Goal: Use online tool/utility: Use online tool/utility

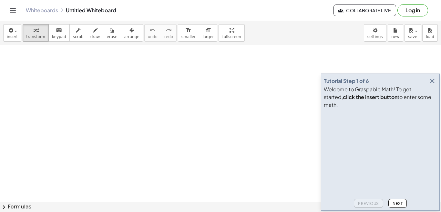
click at [392, 201] on span "Next" at bounding box center [397, 203] width 10 height 5
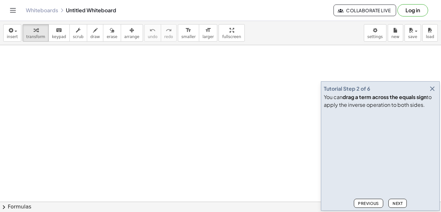
click at [395, 205] on span "Next" at bounding box center [397, 203] width 10 height 5
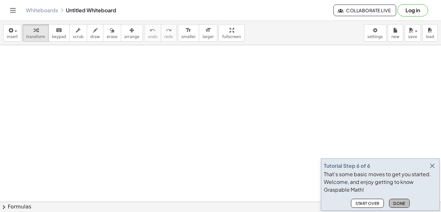
click at [397, 205] on span "Done" at bounding box center [399, 203] width 12 height 5
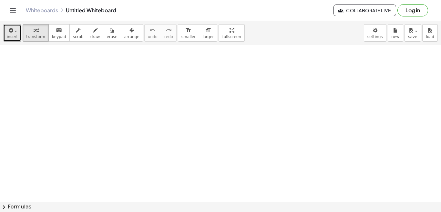
click at [14, 37] on span "insert" at bounding box center [12, 37] width 11 height 5
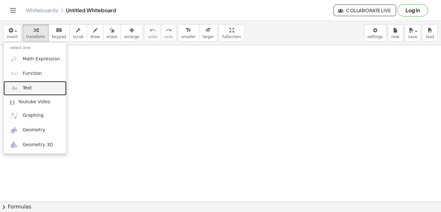
click at [26, 90] on span "Text" at bounding box center [27, 88] width 9 height 6
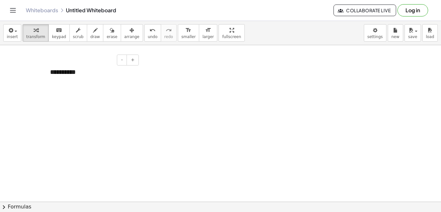
click at [53, 73] on div "**********" at bounding box center [92, 72] width 97 height 22
click at [85, 81] on div "**********" at bounding box center [92, 81] width 84 height 9
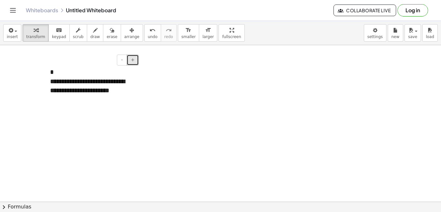
click at [133, 63] on button "+" at bounding box center [132, 60] width 12 height 11
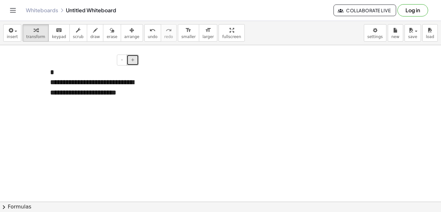
click at [133, 63] on button "+" at bounding box center [132, 60] width 12 height 11
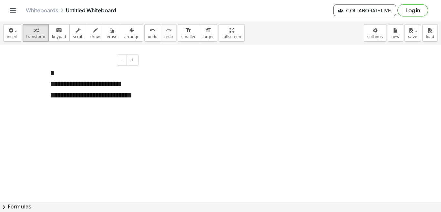
click at [50, 84] on div "**********" at bounding box center [92, 94] width 84 height 33
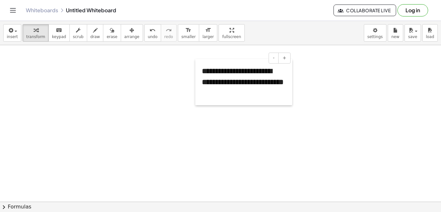
drag, startPoint x: 46, startPoint y: 66, endPoint x: 199, endPoint y: 64, distance: 153.0
click at [199, 64] on div at bounding box center [198, 82] width 6 height 46
click at [16, 32] on button "insert" at bounding box center [12, 32] width 18 height 17
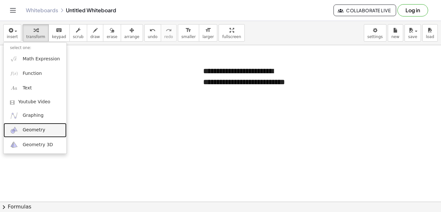
click at [37, 130] on span "Geometry" at bounding box center [34, 130] width 23 height 6
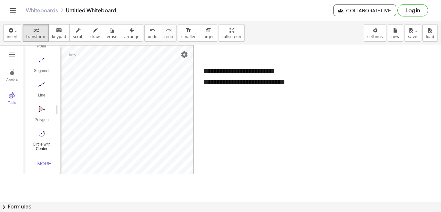
scroll to position [65, 0]
click at [43, 136] on img "Circle with Center through Point. Select center point, then point on circle" at bounding box center [42, 133] width 26 height 10
click at [70, 54] on img "Undo" at bounding box center [73, 55] width 8 height 8
click at [70, 53] on img "Undo" at bounding box center [73, 55] width 8 height 8
click at [71, 53] on img "Undo" at bounding box center [73, 55] width 8 height 8
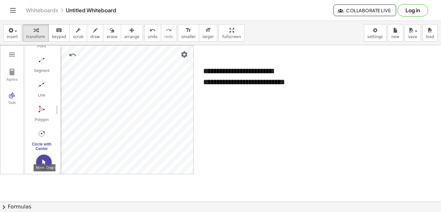
click at [44, 161] on img "Move. Drag or select object" at bounding box center [43, 162] width 15 height 15
click at [38, 68] on div "Segment" at bounding box center [42, 72] width 26 height 9
click at [40, 68] on div "Segment" at bounding box center [42, 72] width 26 height 9
click at [70, 54] on img "Undo" at bounding box center [73, 55] width 8 height 8
click at [41, 68] on div "Segment" at bounding box center [42, 72] width 26 height 9
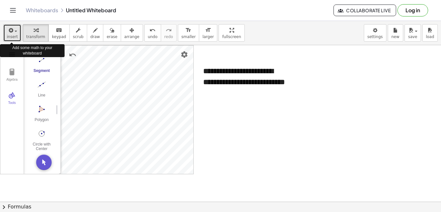
click at [12, 36] on span "insert" at bounding box center [12, 37] width 11 height 5
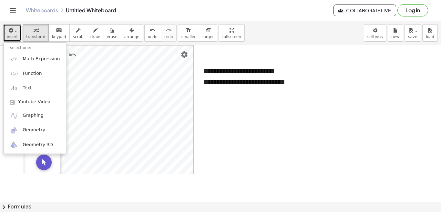
click at [227, 98] on div "**********" at bounding box center [245, 82] width 97 height 46
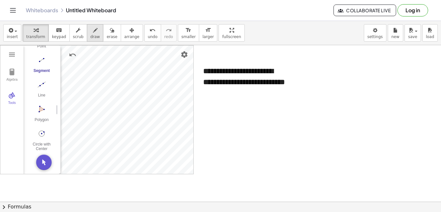
click at [90, 36] on span "draw" at bounding box center [95, 37] width 10 height 5
drag, startPoint x: 96, startPoint y: 56, endPoint x: 106, endPoint y: 58, distance: 9.8
click at [36, 37] on span "transform" at bounding box center [35, 37] width 19 height 5
click at [231, 96] on div "**********" at bounding box center [245, 82] width 97 height 46
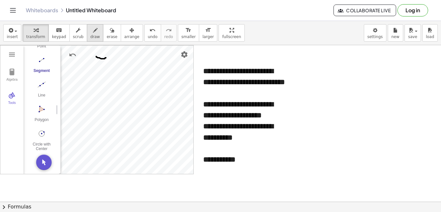
click at [90, 37] on span "draw" at bounding box center [95, 37] width 10 height 5
click at [35, 37] on span "transform" at bounding box center [35, 37] width 19 height 5
click at [244, 165] on div "**********" at bounding box center [245, 159] width 84 height 11
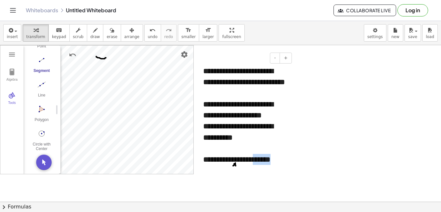
drag, startPoint x: 215, startPoint y: 180, endPoint x: 234, endPoint y: 183, distance: 19.0
click at [234, 176] on div "**********" at bounding box center [245, 165] width 84 height 22
click at [217, 176] on div "**********" at bounding box center [245, 165] width 84 height 22
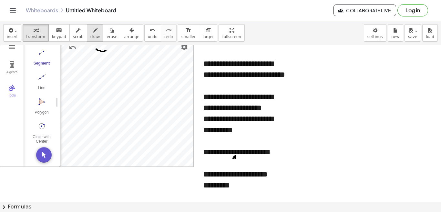
click at [90, 35] on span "draw" at bounding box center [95, 37] width 10 height 5
click at [231, 192] on div at bounding box center [220, 215] width 441 height 355
click at [234, 192] on div at bounding box center [220, 215] width 441 height 355
drag, startPoint x: 112, startPoint y: 69, endPoint x: 98, endPoint y: 71, distance: 14.3
click at [98, 71] on div at bounding box center [220, 215] width 441 height 355
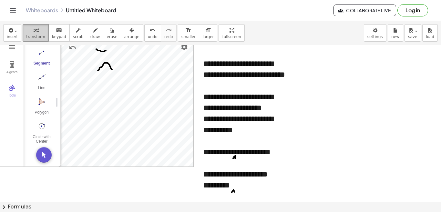
click at [34, 32] on icon "button" at bounding box center [36, 30] width 5 height 8
click at [244, 191] on div "*********" at bounding box center [245, 185] width 84 height 11
click at [90, 36] on span "draw" at bounding box center [95, 37] width 10 height 5
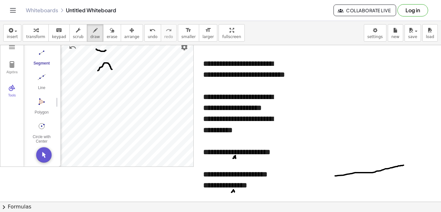
drag, startPoint x: 335, startPoint y: 176, endPoint x: 403, endPoint y: 165, distance: 69.2
click at [403, 165] on div at bounding box center [220, 215] width 441 height 355
drag, startPoint x: 377, startPoint y: 146, endPoint x: 367, endPoint y: 173, distance: 28.3
click at [367, 173] on div at bounding box center [220, 215] width 441 height 355
drag, startPoint x: 367, startPoint y: 172, endPoint x: 345, endPoint y: 152, distance: 29.0
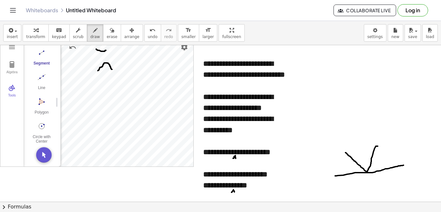
click at [345, 152] on div at bounding box center [220, 215] width 441 height 355
drag, startPoint x: 362, startPoint y: 166, endPoint x: 367, endPoint y: 167, distance: 4.9
click at [367, 167] on div at bounding box center [220, 215] width 441 height 355
drag, startPoint x: 369, startPoint y: 167, endPoint x: 375, endPoint y: 171, distance: 7.4
click at [375, 171] on div at bounding box center [220, 215] width 441 height 355
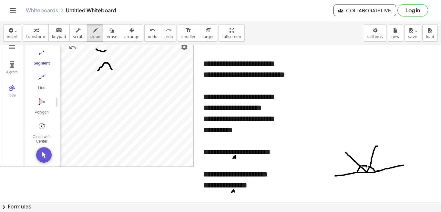
drag, startPoint x: 359, startPoint y: 167, endPoint x: 358, endPoint y: 173, distance: 6.1
click at [358, 173] on div at bounding box center [220, 215] width 441 height 355
drag, startPoint x: 360, startPoint y: 179, endPoint x: 362, endPoint y: 186, distance: 7.0
click at [360, 186] on div at bounding box center [220, 215] width 441 height 355
click at [367, 179] on div at bounding box center [220, 215] width 441 height 355
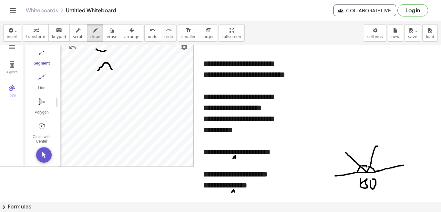
click at [372, 179] on div at bounding box center [220, 215] width 441 height 355
click at [378, 175] on div at bounding box center [220, 215] width 441 height 355
drag, startPoint x: 372, startPoint y: 163, endPoint x: 381, endPoint y: 168, distance: 11.1
click at [381, 168] on div at bounding box center [220, 215] width 441 height 355
drag, startPoint x: 380, startPoint y: 151, endPoint x: 387, endPoint y: 150, distance: 6.5
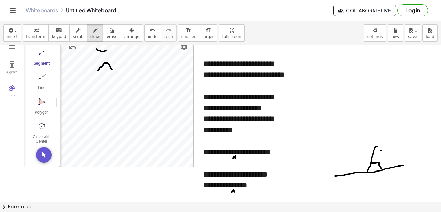
click at [387, 150] on div at bounding box center [220, 215] width 441 height 355
drag, startPoint x: 381, startPoint y: 150, endPoint x: 384, endPoint y: 162, distance: 12.2
click at [384, 162] on div at bounding box center [220, 215] width 441 height 355
drag, startPoint x: 394, startPoint y: 150, endPoint x: 393, endPoint y: 162, distance: 11.3
click at [393, 162] on div at bounding box center [220, 215] width 441 height 355
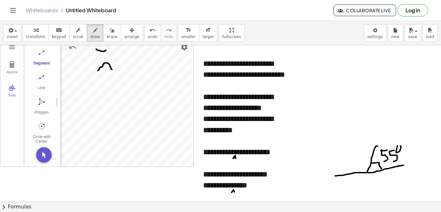
click at [399, 146] on div at bounding box center [220, 215] width 441 height 355
drag, startPoint x: 369, startPoint y: 163, endPoint x: 363, endPoint y: 171, distance: 9.7
click at [363, 171] on div at bounding box center [220, 215] width 441 height 355
drag, startPoint x: 349, startPoint y: 162, endPoint x: 358, endPoint y: 163, distance: 8.8
click at [358, 162] on div at bounding box center [220, 215] width 441 height 355
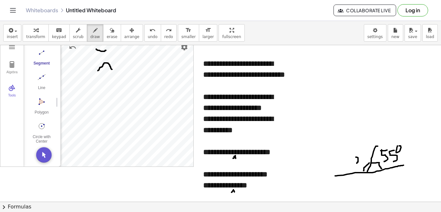
drag, startPoint x: 356, startPoint y: 157, endPoint x: 355, endPoint y: 164, distance: 6.5
click at [355, 164] on div at bounding box center [220, 215] width 441 height 355
drag, startPoint x: 361, startPoint y: 156, endPoint x: 358, endPoint y: 167, distance: 11.6
click at [361, 166] on div at bounding box center [220, 215] width 441 height 355
drag, startPoint x: 350, startPoint y: 179, endPoint x: 344, endPoint y: 193, distance: 14.7
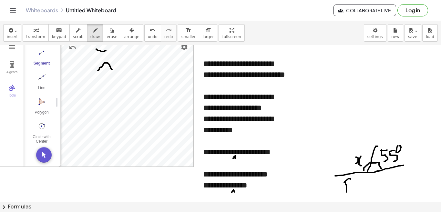
click at [346, 193] on div at bounding box center [220, 215] width 441 height 355
drag, startPoint x: 347, startPoint y: 187, endPoint x: 355, endPoint y: 185, distance: 7.9
click at [354, 185] on div at bounding box center [220, 215] width 441 height 355
drag, startPoint x: 360, startPoint y: 182, endPoint x: 360, endPoint y: 189, distance: 6.8
click at [360, 189] on div at bounding box center [220, 215] width 441 height 355
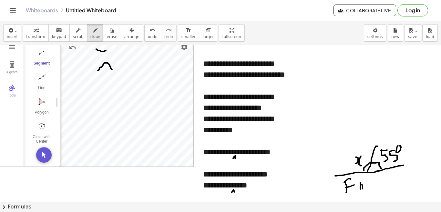
click at [363, 186] on div at bounding box center [220, 215] width 441 height 355
drag, startPoint x: 363, startPoint y: 184, endPoint x: 369, endPoint y: 192, distance: 9.9
click at [369, 192] on div at bounding box center [220, 215] width 441 height 355
drag, startPoint x: 373, startPoint y: 176, endPoint x: 374, endPoint y: 187, distance: 11.0
click at [376, 191] on div at bounding box center [220, 215] width 441 height 355
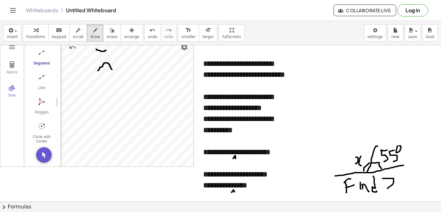
drag, startPoint x: 382, startPoint y: 178, endPoint x: 387, endPoint y: 189, distance: 12.0
click at [386, 189] on div at bounding box center [220, 215] width 441 height 355
drag, startPoint x: 393, startPoint y: 179, endPoint x: 399, endPoint y: 187, distance: 9.6
click at [401, 187] on div at bounding box center [220, 215] width 441 height 355
drag, startPoint x: 311, startPoint y: 108, endPoint x: 308, endPoint y: 120, distance: 12.5
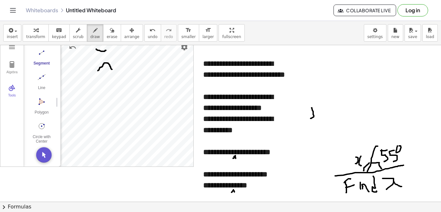
click at [308, 120] on div at bounding box center [220, 215] width 441 height 355
drag, startPoint x: 317, startPoint y: 110, endPoint x: 320, endPoint y: 121, distance: 11.0
click at [320, 121] on div at bounding box center [220, 215] width 441 height 355
drag, startPoint x: 321, startPoint y: 117, endPoint x: 329, endPoint y: 116, distance: 8.4
click at [329, 116] on div at bounding box center [220, 215] width 441 height 355
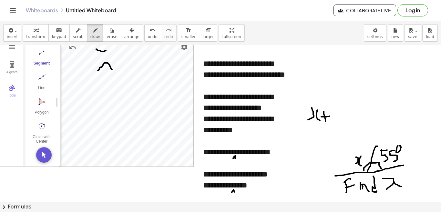
drag, startPoint x: 324, startPoint y: 111, endPoint x: 326, endPoint y: 123, distance: 12.2
click at [326, 123] on div at bounding box center [220, 215] width 441 height 355
drag, startPoint x: 337, startPoint y: 110, endPoint x: 334, endPoint y: 126, distance: 16.7
click at [334, 127] on div at bounding box center [220, 215] width 441 height 355
drag, startPoint x: 347, startPoint y: 109, endPoint x: 348, endPoint y: 125, distance: 15.5
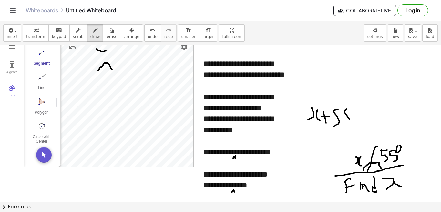
click at [348, 125] on div at bounding box center [220, 215] width 441 height 355
drag, startPoint x: 352, startPoint y: 109, endPoint x: 354, endPoint y: 106, distance: 4.1
click at [354, 106] on div at bounding box center [220, 215] width 441 height 355
click at [356, 116] on div at bounding box center [220, 215] width 441 height 355
drag, startPoint x: 353, startPoint y: 121, endPoint x: 357, endPoint y: 121, distance: 4.2
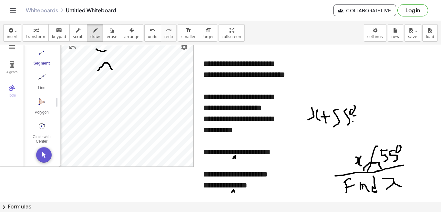
click at [357, 121] on div at bounding box center [220, 215] width 441 height 355
drag
click at [365, 121] on div at bounding box center [220, 215] width 441 height 355
click at [375, 109] on div at bounding box center [220, 215] width 441 height 355
click at [376, 108] on div at bounding box center [220, 215] width 441 height 355
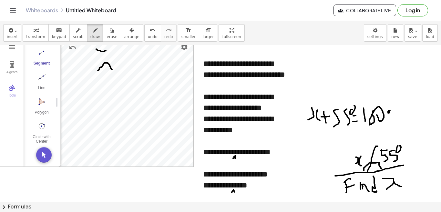
click at [389, 111] on div at bounding box center [220, 215] width 441 height 355
drag, startPoint x: 313, startPoint y: 135, endPoint x: 317, endPoint y: 139, distance: 5.5
click at [317, 139] on div at bounding box center [220, 215] width 441 height 355
drag, startPoint x: 327, startPoint y: 130, endPoint x: 329, endPoint y: 138, distance: 8.4
click at [329, 138] on div at bounding box center [220, 215] width 441 height 355
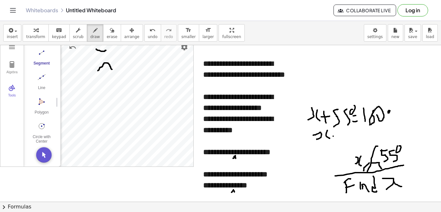
drag, startPoint x: 333, startPoint y: 136, endPoint x: 339, endPoint y: 135, distance: 6.3
click at [339, 135] on div at bounding box center [220, 215] width 441 height 355
click at [343, 137] on div at bounding box center [220, 215] width 441 height 355
click at [350, 141] on div at bounding box center [220, 215] width 441 height 355
click at [359, 126] on div at bounding box center [220, 215] width 441 height 355
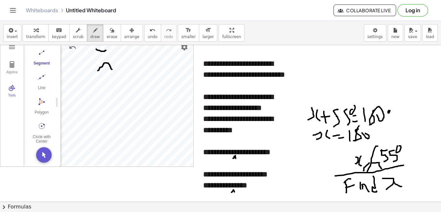
click at [364, 133] on div at bounding box center [220, 215] width 441 height 355
click at [377, 130] on div at bounding box center [220, 215] width 441 height 355
click at [382, 140] on div at bounding box center [220, 215] width 441 height 355
click at [385, 124] on div at bounding box center [220, 215] width 441 height 355
click at [398, 135] on div at bounding box center [220, 215] width 441 height 355
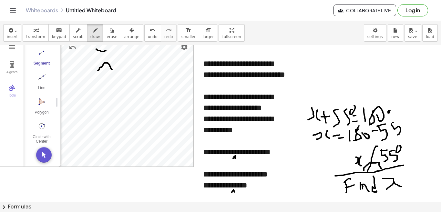
click at [399, 122] on div at bounding box center [220, 215] width 441 height 355
click at [409, 127] on div at bounding box center [220, 215] width 441 height 355
click at [413, 132] on div at bounding box center [220, 215] width 441 height 355
click at [420, 135] on div at bounding box center [220, 215] width 441 height 355
click at [429, 132] on div at bounding box center [220, 215] width 441 height 355
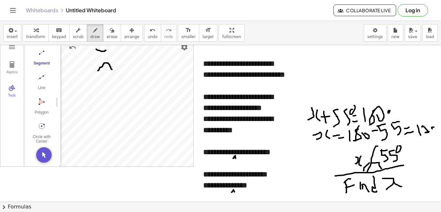
click at [433, 132] on div at bounding box center [220, 215] width 441 height 355
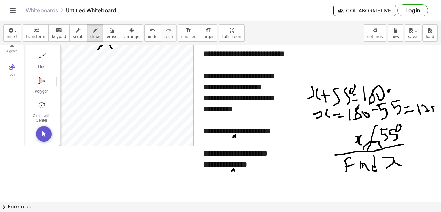
scroll to position [40, 0]
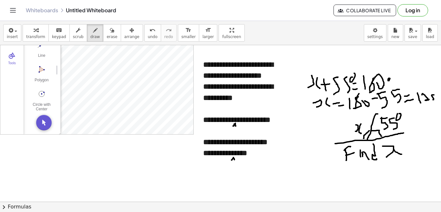
click at [264, 165] on div at bounding box center [220, 182] width 441 height 355
click at [36, 33] on div "button" at bounding box center [35, 30] width 19 height 8
click at [267, 158] on div "**********" at bounding box center [245, 152] width 84 height 11
click at [276, 158] on div "**********" at bounding box center [245, 152] width 84 height 11
click at [269, 158] on div "**********" at bounding box center [245, 152] width 84 height 11
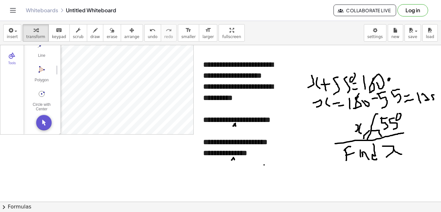
click at [265, 158] on div "**********" at bounding box center [245, 152] width 84 height 11
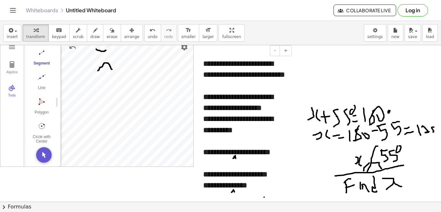
scroll to position [0, 0]
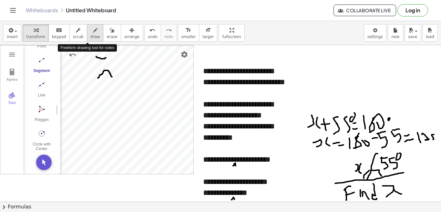
click at [90, 36] on span "draw" at bounding box center [95, 37] width 10 height 5
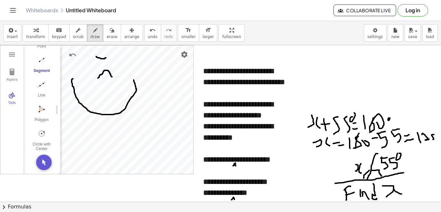
drag, startPoint x: 134, startPoint y: 80, endPoint x: 73, endPoint y: 79, distance: 60.7
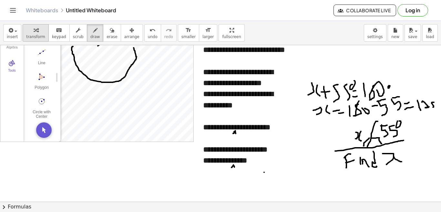
click at [37, 36] on span "transform" at bounding box center [35, 37] width 19 height 5
click at [269, 166] on div "**********" at bounding box center [245, 160] width 84 height 11
click at [90, 35] on span "draw" at bounding box center [95, 37] width 10 height 5
drag, startPoint x: 210, startPoint y: 184, endPoint x: 206, endPoint y: 189, distance: 6.6
click at [206, 189] on div at bounding box center [220, 190] width 441 height 355
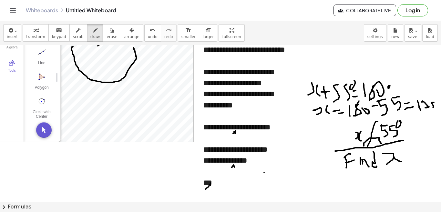
drag, startPoint x: 210, startPoint y: 183, endPoint x: 212, endPoint y: 187, distance: 4.5
click at [212, 187] on div at bounding box center [220, 190] width 441 height 355
click at [34, 32] on icon "button" at bounding box center [36, 30] width 5 height 8
click at [222, 188] on div "***" at bounding box center [245, 182] width 84 height 11
click at [90, 35] on span "draw" at bounding box center [95, 37] width 10 height 5
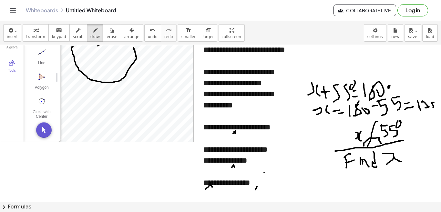
drag, startPoint x: 257, startPoint y: 187, endPoint x: 255, endPoint y: 190, distance: 3.9
click at [255, 190] on div at bounding box center [220, 190] width 441 height 355
click at [258, 188] on div at bounding box center [220, 190] width 441 height 355
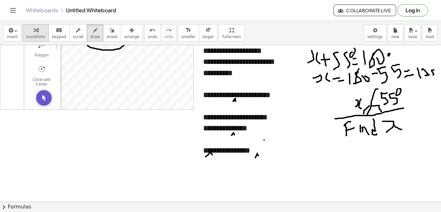
click at [30, 31] on div "button" at bounding box center [35, 30] width 19 height 8
click at [266, 156] on div "**********" at bounding box center [245, 150] width 84 height 11
click at [90, 35] on span "draw" at bounding box center [95, 37] width 10 height 5
click at [209, 181] on div at bounding box center [220, 158] width 441 height 355
click at [212, 180] on div at bounding box center [220, 158] width 441 height 355
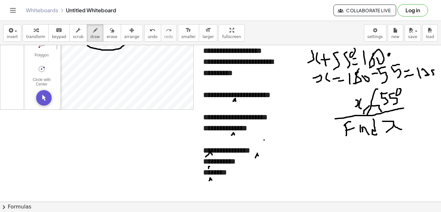
click at [208, 168] on div at bounding box center [220, 158] width 441 height 355
drag, startPoint x: 210, startPoint y: 166, endPoint x: 212, endPoint y: 169, distance: 3.9
click at [212, 169] on div at bounding box center [220, 158] width 441 height 355
click at [236, 179] on div at bounding box center [220, 158] width 441 height 355
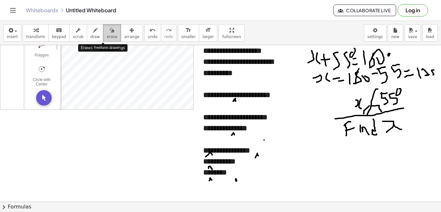
click at [106, 35] on span "erase" at bounding box center [111, 37] width 11 height 5
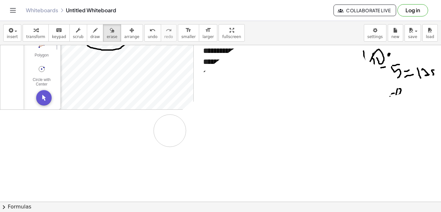
drag, startPoint x: 278, startPoint y: 100, endPoint x: 202, endPoint y: 134, distance: 83.0
click at [170, 130] on div at bounding box center [220, 158] width 441 height 355
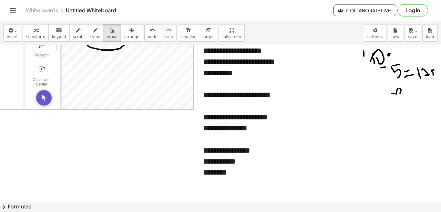
scroll to position [0, 0]
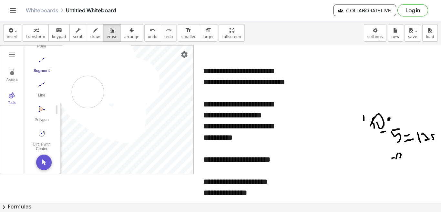
drag, startPoint x: 70, startPoint y: 75, endPoint x: 139, endPoint y: 90, distance: 70.6
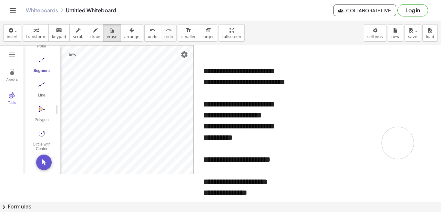
drag, startPoint x: 359, startPoint y: 128, endPoint x: 385, endPoint y: 148, distance: 32.8
click at [29, 31] on div "button" at bounding box center [35, 30] width 19 height 8
click at [69, 54] on button "Undo" at bounding box center [73, 55] width 12 height 12
click at [73, 54] on img "Undo" at bounding box center [73, 55] width 8 height 8
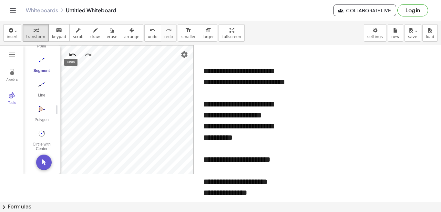
click at [73, 54] on img "Undo" at bounding box center [73, 55] width 8 height 8
click at [231, 95] on div "**********" at bounding box center [245, 165] width 97 height 212
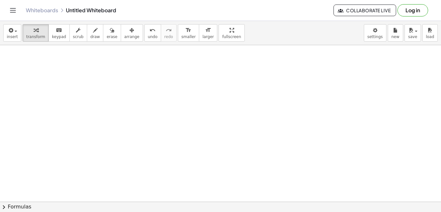
drag, startPoint x: 208, startPoint y: 69, endPoint x: 262, endPoint y: 133, distance: 84.1
click at [261, 135] on div "**********" at bounding box center [220, 32] width 441 height 470
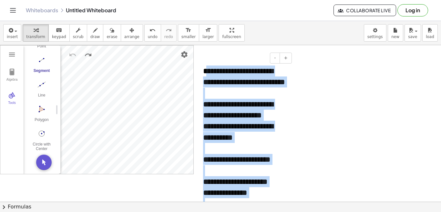
click at [202, 70] on div at bounding box center [200, 165] width 6 height 212
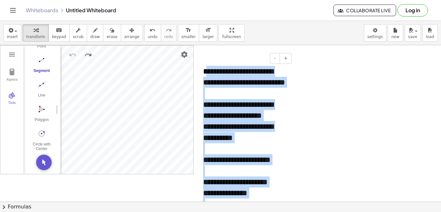
click at [236, 69] on span "**********" at bounding box center [244, 76] width 82 height 19
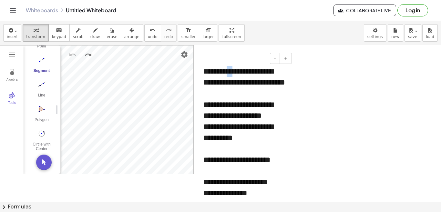
drag, startPoint x: 241, startPoint y: 72, endPoint x: 237, endPoint y: 72, distance: 4.2
click at [237, 72] on span "**********" at bounding box center [244, 76] width 82 height 19
click at [238, 72] on span "**********" at bounding box center [244, 76] width 82 height 19
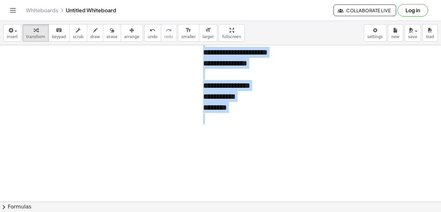
scroll to position [149, 0]
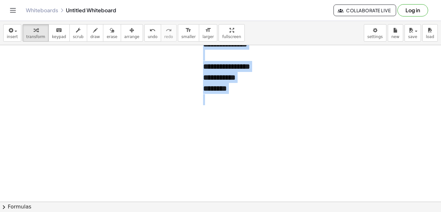
drag, startPoint x: 245, startPoint y: 73, endPoint x: 271, endPoint y: 113, distance: 47.8
click at [271, 113] on div "**********" at bounding box center [245, 17] width 97 height 212
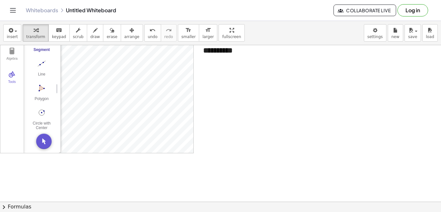
scroll to position [0, 0]
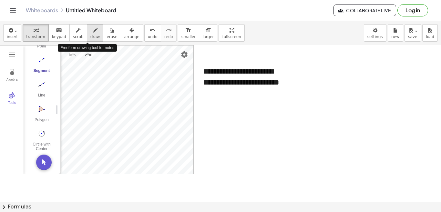
click at [90, 35] on span "draw" at bounding box center [95, 37] width 10 height 5
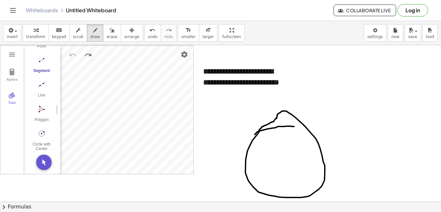
drag, startPoint x: 294, startPoint y: 126, endPoint x: 254, endPoint y: 136, distance: 41.3
click at [254, 136] on div at bounding box center [220, 201] width 441 height 313
click at [106, 31] on div "button" at bounding box center [111, 30] width 11 height 8
click at [294, 124] on div at bounding box center [220, 201] width 441 height 313
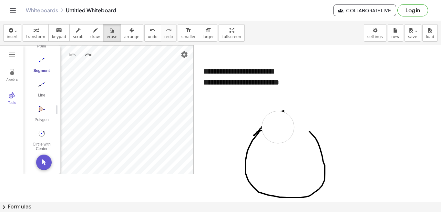
click at [278, 127] on div at bounding box center [220, 201] width 441 height 313
click at [93, 33] on icon "button" at bounding box center [95, 30] width 5 height 8
drag, startPoint x: 266, startPoint y: 121, endPoint x: 311, endPoint y: 131, distance: 46.0
click at [311, 131] on div at bounding box center [220, 201] width 441 height 313
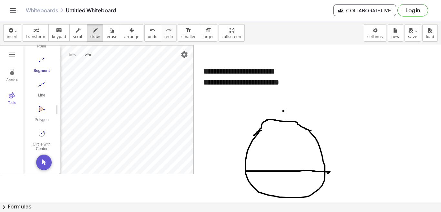
drag, startPoint x: 246, startPoint y: 171, endPoint x: 327, endPoint y: 173, distance: 81.4
click at [327, 173] on div at bounding box center [220, 201] width 441 height 313
drag, startPoint x: 280, startPoint y: 135, endPoint x: 302, endPoint y: 108, distance: 35.1
click at [303, 107] on div at bounding box center [220, 201] width 441 height 313
drag, startPoint x: 310, startPoint y: 193, endPoint x: 340, endPoint y: 192, distance: 30.3
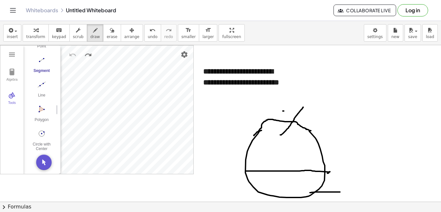
click at [340, 192] on div at bounding box center [220, 201] width 441 height 313
drag, startPoint x: 343, startPoint y: 188, endPoint x: 351, endPoint y: 194, distance: 9.9
click at [351, 194] on div at bounding box center [220, 201] width 441 height 313
drag, startPoint x: 355, startPoint y: 191, endPoint x: 356, endPoint y: 196, distance: 5.1
click at [356, 196] on div at bounding box center [220, 201] width 441 height 313
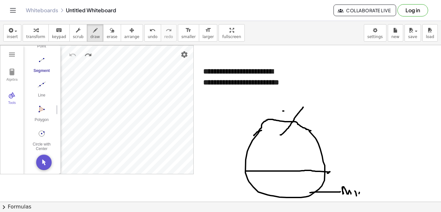
click at [359, 191] on div at bounding box center [220, 201] width 441 height 313
drag, startPoint x: 359, startPoint y: 189, endPoint x: 365, endPoint y: 193, distance: 6.8
click at [363, 194] on div at bounding box center [220, 201] width 441 height 313
drag, startPoint x: 366, startPoint y: 192, endPoint x: 377, endPoint y: 192, distance: 11.0
click at [376, 192] on div at bounding box center [220, 201] width 441 height 313
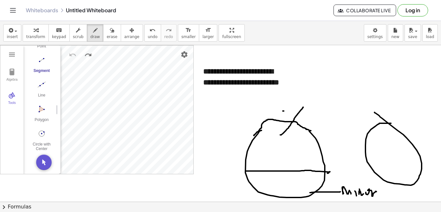
drag, startPoint x: 391, startPoint y: 123, endPoint x: 374, endPoint y: 112, distance: 19.8
click at [374, 112] on div at bounding box center [220, 201] width 441 height 313
drag, startPoint x: 376, startPoint y: 174, endPoint x: 420, endPoint y: 175, distance: 43.9
click at [420, 175] on div at bounding box center [220, 201] width 441 height 313
drag, startPoint x: 379, startPoint y: 138, endPoint x: 386, endPoint y: 135, distance: 8.0
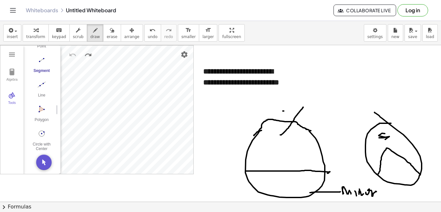
click at [385, 135] on div at bounding box center [220, 201] width 441 height 313
click at [385, 136] on div at bounding box center [220, 201] width 441 height 313
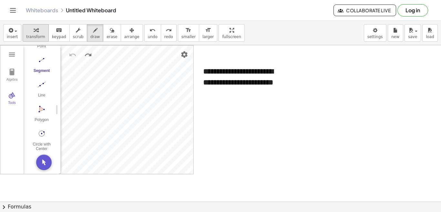
click at [37, 40] on button "transform" at bounding box center [36, 32] width 26 height 17
click at [40, 142] on div "Circle with Center through Point" at bounding box center [42, 146] width 26 height 9
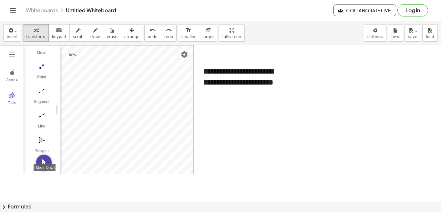
click at [41, 159] on img "Move. Drag or select object" at bounding box center [43, 162] width 15 height 15
click at [39, 98] on button "Segment" at bounding box center [42, 97] width 26 height 23
click at [41, 100] on div "Segment" at bounding box center [42, 103] width 26 height 9
click at [45, 157] on img "Move. Drag or select object" at bounding box center [43, 162] width 15 height 15
click at [71, 54] on img "Undo" at bounding box center [73, 55] width 8 height 8
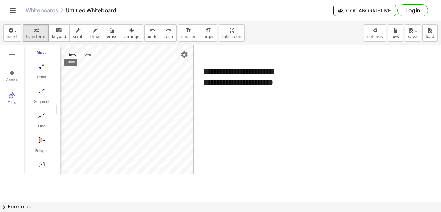
click at [71, 54] on img "Undo" at bounding box center [73, 55] width 8 height 8
click at [41, 94] on img "Segment. Select two points or positions" at bounding box center [42, 91] width 26 height 10
click at [40, 101] on div "Segment" at bounding box center [42, 103] width 26 height 9
click at [43, 163] on img "Move. Drag or select object" at bounding box center [43, 162] width 15 height 15
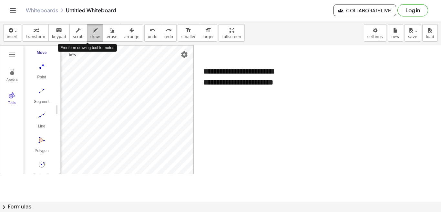
click at [90, 37] on span "draw" at bounding box center [95, 37] width 10 height 5
drag, startPoint x: 93, startPoint y: 67, endPoint x: 100, endPoint y: 69, distance: 7.0
click at [100, 69] on div at bounding box center [220, 201] width 441 height 313
drag, startPoint x: 118, startPoint y: 76, endPoint x: 124, endPoint y: 79, distance: 6.6
click at [124, 79] on div at bounding box center [220, 201] width 441 height 313
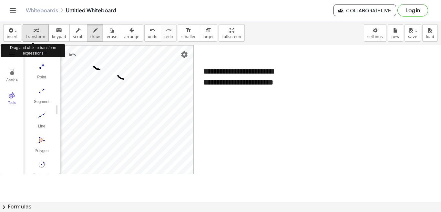
click at [39, 36] on span "transform" at bounding box center [35, 37] width 19 height 5
drag, startPoint x: 88, startPoint y: 36, endPoint x: 90, endPoint y: 41, distance: 4.9
click at [90, 36] on span "draw" at bounding box center [95, 37] width 10 height 5
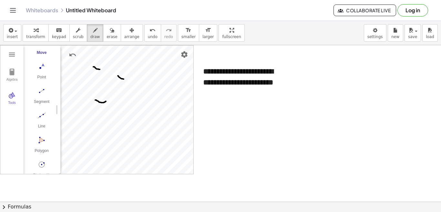
drag, startPoint x: 95, startPoint y: 100, endPoint x: 106, endPoint y: 101, distance: 10.7
click at [106, 101] on div at bounding box center [220, 201] width 441 height 313
click at [34, 31] on icon "button" at bounding box center [36, 30] width 5 height 8
click at [90, 35] on span "draw" at bounding box center [95, 37] width 10 height 5
click at [265, 122] on div at bounding box center [220, 201] width 441 height 313
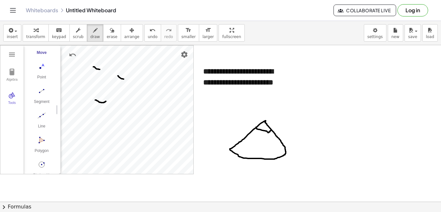
drag, startPoint x: 256, startPoint y: 127, endPoint x: 272, endPoint y: 130, distance: 16.0
click at [272, 130] on div at bounding box center [220, 201] width 441 height 313
drag, startPoint x: 272, startPoint y: 130, endPoint x: 245, endPoint y: 132, distance: 27.2
click at [245, 132] on div at bounding box center [220, 201] width 441 height 313
drag, startPoint x: 247, startPoint y: 129, endPoint x: 281, endPoint y: 132, distance: 34.3
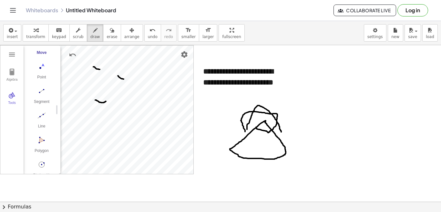
click at [281, 132] on div at bounding box center [220, 201] width 441 height 313
drag, startPoint x: 98, startPoint y: 106, endPoint x: 100, endPoint y: 114, distance: 8.4
click at [100, 114] on div at bounding box center [220, 201] width 441 height 313
click at [106, 106] on div at bounding box center [220, 201] width 441 height 313
click at [95, 74] on div at bounding box center [220, 201] width 441 height 313
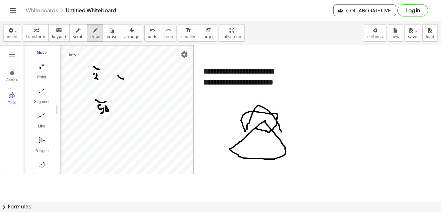
drag, startPoint x: 97, startPoint y: 75, endPoint x: 98, endPoint y: 79, distance: 4.6
click at [98, 79] on div at bounding box center [220, 201] width 441 height 313
click at [101, 77] on div at bounding box center [220, 201] width 441 height 313
drag, startPoint x: 100, startPoint y: 77, endPoint x: 100, endPoint y: 84, distance: 6.8
click at [100, 84] on div at bounding box center [220, 201] width 441 height 313
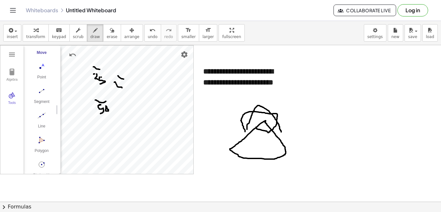
drag, startPoint x: 114, startPoint y: 82, endPoint x: 122, endPoint y: 88, distance: 9.5
click at [122, 88] on div at bounding box center [220, 201] width 441 height 313
drag, startPoint x: 126, startPoint y: 82, endPoint x: 122, endPoint y: 93, distance: 11.1
click at [122, 92] on div at bounding box center [220, 201] width 441 height 313
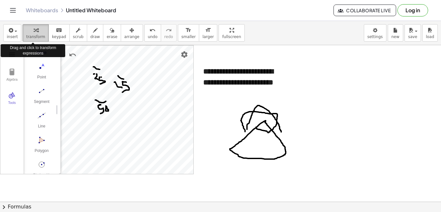
click at [37, 36] on span "transform" at bounding box center [35, 37] width 19 height 5
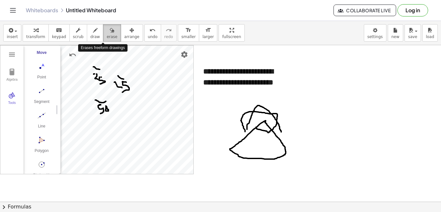
click at [106, 35] on span "erase" at bounding box center [111, 37] width 11 height 5
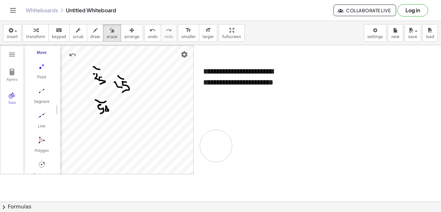
drag, startPoint x: 273, startPoint y: 118, endPoint x: 204, endPoint y: 155, distance: 77.5
click at [204, 155] on div at bounding box center [220, 201] width 441 height 313
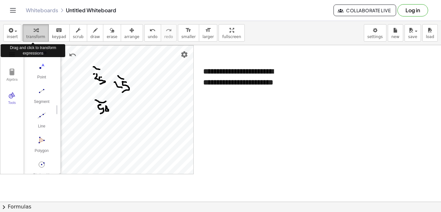
click at [29, 35] on span "transform" at bounding box center [35, 37] width 19 height 5
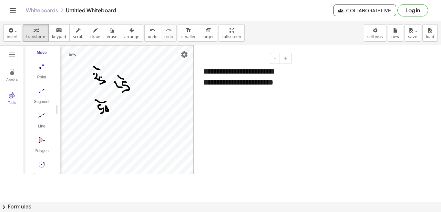
click at [233, 97] on div "**********" at bounding box center [245, 82] width 97 height 46
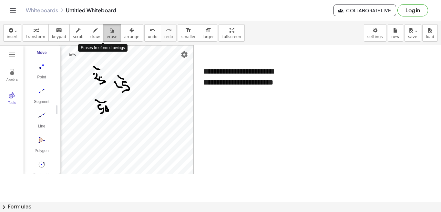
click at [106, 35] on span "erase" at bounding box center [111, 37] width 11 height 5
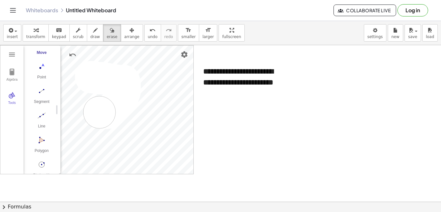
drag, startPoint x: 91, startPoint y: 77, endPoint x: 99, endPoint y: 112, distance: 36.2
click at [99, 112] on div at bounding box center [220, 201] width 441 height 313
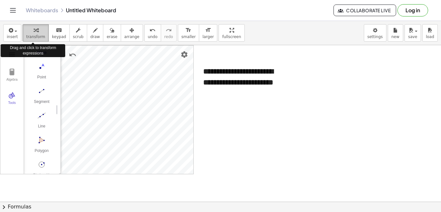
click at [32, 35] on span "transform" at bounding box center [35, 37] width 19 height 5
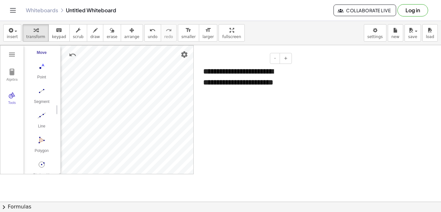
click at [234, 94] on div "**********" at bounding box center [245, 82] width 97 height 46
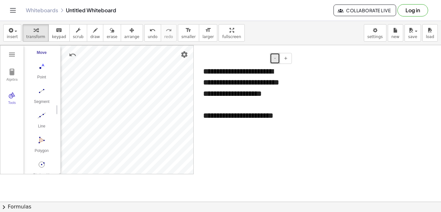
click at [276, 56] on span "-" at bounding box center [275, 58] width 2 height 5
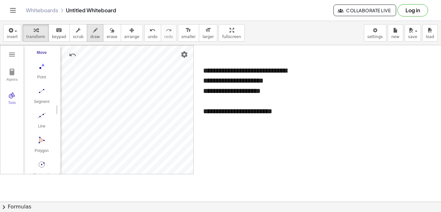
click at [90, 37] on span "draw" at bounding box center [95, 37] width 10 height 5
drag, startPoint x: 255, startPoint y: 114, endPoint x: 253, endPoint y: 117, distance: 3.9
click at [253, 117] on div at bounding box center [220, 201] width 441 height 313
click at [257, 116] on div at bounding box center [220, 201] width 441 height 313
drag, startPoint x: 276, startPoint y: 115, endPoint x: 273, endPoint y: 117, distance: 4.1
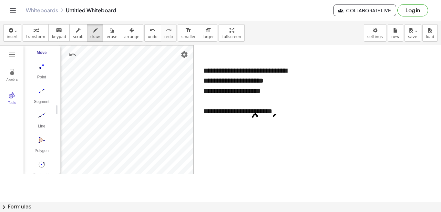
click at [273, 117] on div at bounding box center [220, 201] width 441 height 313
drag, startPoint x: 275, startPoint y: 115, endPoint x: 278, endPoint y: 116, distance: 3.3
click at [278, 116] on div at bounding box center [220, 201] width 441 height 313
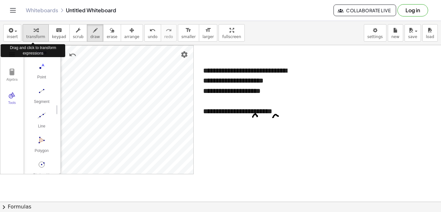
click at [32, 37] on span "transform" at bounding box center [35, 37] width 19 height 5
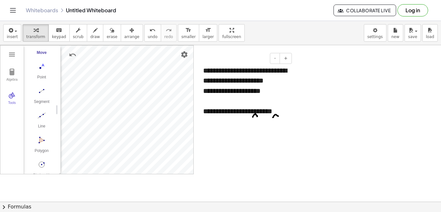
click at [290, 123] on div "**********" at bounding box center [245, 96] width 97 height 74
click at [225, 137] on div "*****" at bounding box center [245, 132] width 84 height 10
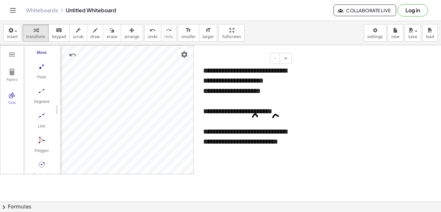
click at [232, 157] on div "**********" at bounding box center [245, 142] width 84 height 30
click at [241, 167] on div "**********" at bounding box center [245, 162] width 84 height 10
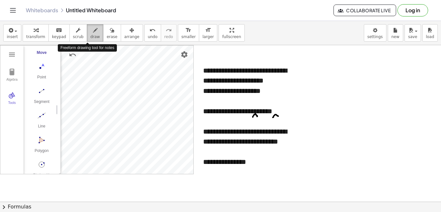
click at [93, 34] on icon "button" at bounding box center [95, 30] width 5 height 8
drag, startPoint x: 249, startPoint y: 165, endPoint x: 246, endPoint y: 168, distance: 4.1
click at [246, 168] on div at bounding box center [220, 201] width 441 height 313
drag, startPoint x: 249, startPoint y: 163, endPoint x: 251, endPoint y: 166, distance: 3.5
click at [251, 166] on div at bounding box center [220, 201] width 441 height 313
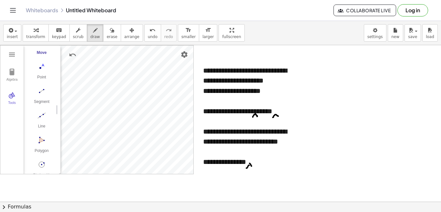
drag, startPoint x: 225, startPoint y: 166, endPoint x: 222, endPoint y: 169, distance: 4.1
click at [222, 169] on div at bounding box center [220, 201] width 441 height 313
drag, startPoint x: 223, startPoint y: 165, endPoint x: 225, endPoint y: 168, distance: 3.3
click at [225, 168] on div at bounding box center [220, 201] width 441 height 313
drag, startPoint x: 233, startPoint y: 134, endPoint x: 230, endPoint y: 136, distance: 3.7
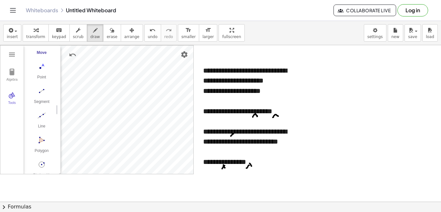
click at [230, 136] on div at bounding box center [220, 201] width 441 height 313
drag, startPoint x: 233, startPoint y: 132, endPoint x: 237, endPoint y: 136, distance: 4.8
click at [237, 136] on div at bounding box center [220, 201] width 441 height 313
click at [208, 136] on div at bounding box center [220, 201] width 441 height 313
drag, startPoint x: 209, startPoint y: 133, endPoint x: 210, endPoint y: 136, distance: 3.3
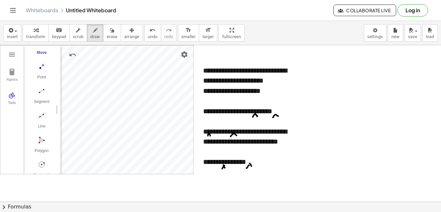
click at [210, 136] on div at bounding box center [220, 201] width 441 height 313
click at [30, 36] on span "transform" at bounding box center [35, 37] width 19 height 5
click at [265, 167] on div "**********" at bounding box center [245, 162] width 84 height 10
click at [91, 36] on span "draw" at bounding box center [95, 37] width 10 height 5
drag, startPoint x: 100, startPoint y: 71, endPoint x: 92, endPoint y: 72, distance: 7.8
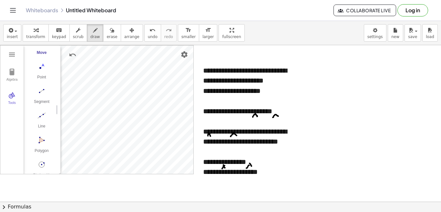
click at [92, 72] on div at bounding box center [220, 201] width 441 height 313
drag, startPoint x: 93, startPoint y: 77, endPoint x: 94, endPoint y: 83, distance: 6.2
click at [94, 83] on div at bounding box center [220, 201] width 441 height 313
click at [102, 77] on div at bounding box center [220, 201] width 441 height 313
drag, startPoint x: 97, startPoint y: 99, endPoint x: 104, endPoint y: 100, distance: 6.5
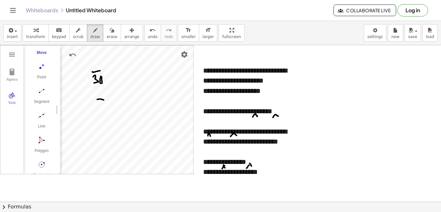
click at [104, 100] on div at bounding box center [220, 201] width 441 height 313
drag, startPoint x: 99, startPoint y: 103, endPoint x: 99, endPoint y: 107, distance: 4.2
click at [99, 107] on div at bounding box center [220, 201] width 441 height 313
click at [107, 104] on div at bounding box center [220, 201] width 441 height 313
drag, startPoint x: 119, startPoint y: 76, endPoint x: 124, endPoint y: 77, distance: 5.6
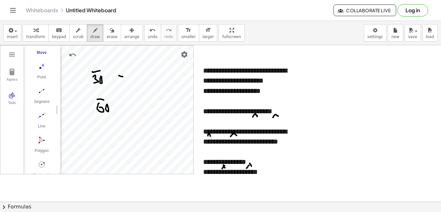
click at [124, 77] on div at bounding box center [220, 201] width 441 height 313
drag, startPoint x: 116, startPoint y: 82, endPoint x: 120, endPoint y: 87, distance: 6.7
click at [114, 91] on div at bounding box center [220, 201] width 441 height 313
click at [123, 86] on div at bounding box center [220, 201] width 441 height 313
click at [34, 35] on span "transform" at bounding box center [35, 37] width 19 height 5
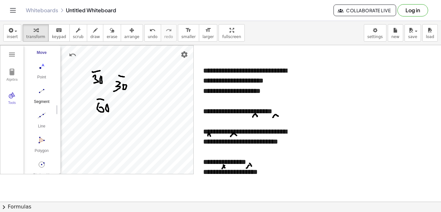
click at [43, 98] on button "Segment" at bounding box center [42, 97] width 26 height 23
click at [45, 165] on button "Move. Drag or select object" at bounding box center [43, 162] width 15 height 15
click at [74, 56] on img "Undo" at bounding box center [73, 55] width 8 height 8
click at [43, 89] on img "Segment. Select two points or positions" at bounding box center [42, 91] width 26 height 10
click at [44, 166] on button "Move. Drag or select object" at bounding box center [43, 162] width 15 height 15
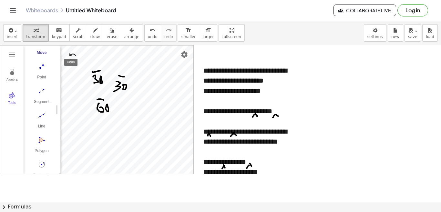
click at [73, 55] on img "Undo" at bounding box center [73, 55] width 8 height 8
click at [40, 94] on img "Segment. Select two points or positions" at bounding box center [42, 91] width 26 height 10
click at [41, 159] on img "Move. Drag or select object" at bounding box center [43, 162] width 15 height 15
click at [74, 55] on img "Undo" at bounding box center [73, 55] width 8 height 8
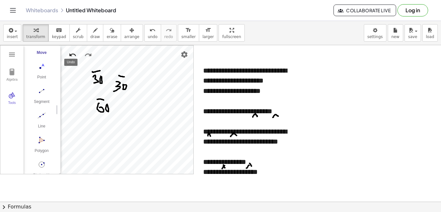
click at [39, 96] on button "Segment" at bounding box center [42, 97] width 26 height 23
click at [44, 160] on img "Move. Drag or select object" at bounding box center [43, 162] width 15 height 15
click at [106, 37] on span "erase" at bounding box center [111, 37] width 11 height 5
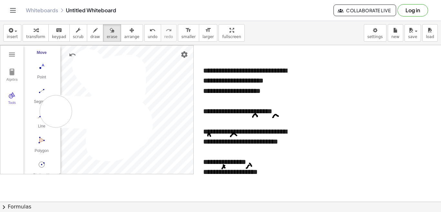
drag, startPoint x: 88, startPoint y: 65, endPoint x: 121, endPoint y: 113, distance: 58.0
click at [98, 103] on div at bounding box center [220, 201] width 441 height 313
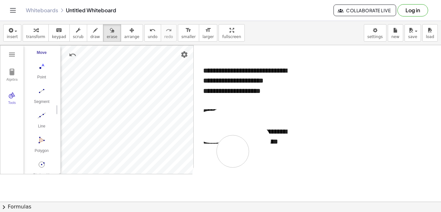
drag, startPoint x: 210, startPoint y: 127, endPoint x: 235, endPoint y: 154, distance: 36.3
click at [235, 153] on div at bounding box center [220, 201] width 441 height 313
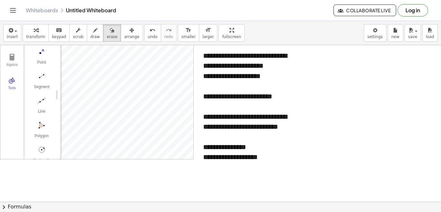
scroll to position [0, 0]
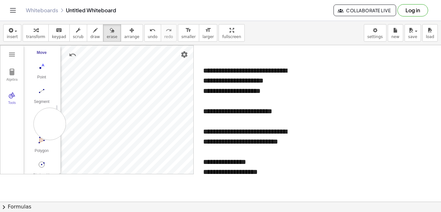
click at [50, 124] on div at bounding box center [220, 201] width 441 height 313
click at [30, 37] on span "transform" at bounding box center [35, 37] width 19 height 5
drag, startPoint x: 54, startPoint y: 147, endPoint x: 55, endPoint y: 168, distance: 21.6
click at [55, 168] on div "Basic Tools Move Point Segment Line Polygon Circle with Center through Point Mo…" at bounding box center [40, 109] width 32 height 128
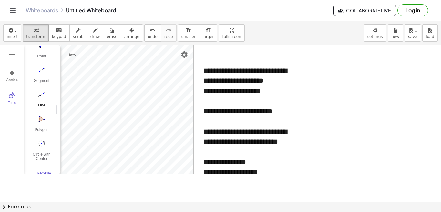
scroll to position [65, 0]
click at [74, 53] on img "Undo" at bounding box center [73, 55] width 8 height 8
click at [72, 56] on img "Undo" at bounding box center [73, 55] width 8 height 8
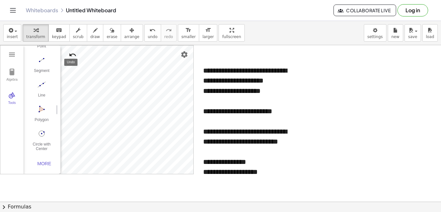
click at [72, 56] on img "Undo" at bounding box center [73, 55] width 8 height 8
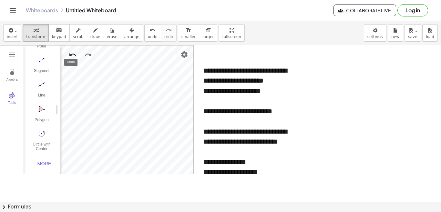
click at [72, 56] on img "Undo" at bounding box center [73, 55] width 8 height 8
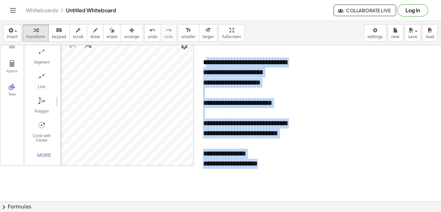
scroll to position [13, 0]
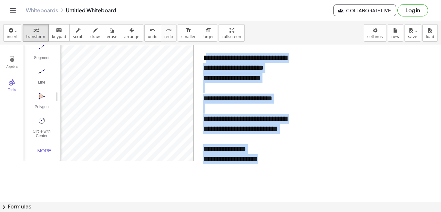
drag, startPoint x: 207, startPoint y: 72, endPoint x: 266, endPoint y: 195, distance: 136.2
click at [266, 196] on div "**********" at bounding box center [220, 188] width 441 height 313
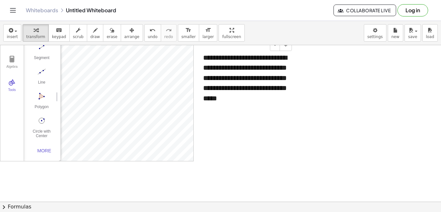
drag, startPoint x: 223, startPoint y: 98, endPoint x: 208, endPoint y: 91, distance: 16.2
click at [208, 91] on div "**********" at bounding box center [245, 78] width 97 height 64
click at [42, 119] on img "Circle with Center through Point. Select center point, then point on circle" at bounding box center [42, 121] width 26 height 10
click at [47, 147] on img "Move. Drag or select object" at bounding box center [43, 149] width 15 height 15
click at [42, 56] on div "Segment" at bounding box center [42, 60] width 26 height 9
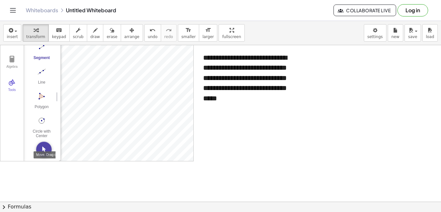
click at [41, 150] on img "Move. Drag or select object" at bounding box center [43, 149] width 15 height 15
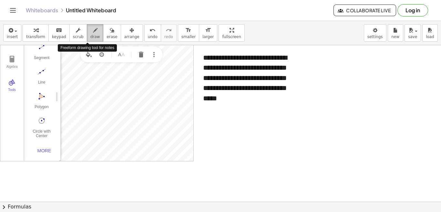
click at [90, 35] on span "draw" at bounding box center [95, 37] width 10 height 5
drag, startPoint x: 114, startPoint y: 98, endPoint x: 115, endPoint y: 105, distance: 6.3
click at [115, 105] on div at bounding box center [220, 188] width 441 height 313
drag, startPoint x: 121, startPoint y: 98, endPoint x: 121, endPoint y: 102, distance: 3.9
click at [121, 102] on div at bounding box center [220, 188] width 441 height 313
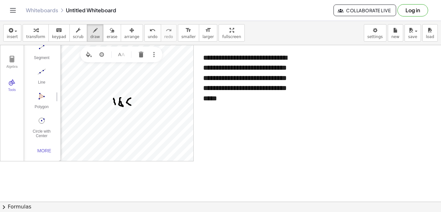
drag, startPoint x: 131, startPoint y: 98, endPoint x: 131, endPoint y: 105, distance: 7.1
click at [131, 105] on div at bounding box center [220, 188] width 441 height 313
click at [132, 102] on div at bounding box center [220, 188] width 441 height 313
drag, startPoint x: 133, startPoint y: 101, endPoint x: 139, endPoint y: 103, distance: 6.1
click at [139, 103] on div at bounding box center [220, 188] width 441 height 313
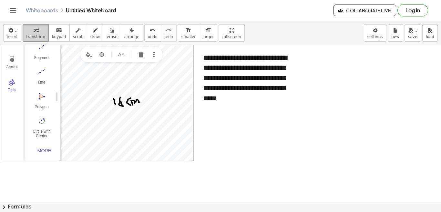
click at [36, 36] on span "transform" at bounding box center [35, 37] width 19 height 5
click at [40, 58] on div "Segment" at bounding box center [42, 60] width 26 height 9
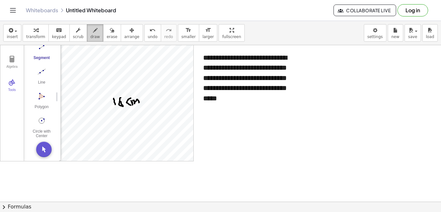
click at [90, 35] on span "draw" at bounding box center [95, 37] width 10 height 5
drag, startPoint x: 128, startPoint y: 83, endPoint x: 126, endPoint y: 86, distance: 4.1
click at [126, 86] on div at bounding box center [220, 188] width 441 height 313
click at [130, 86] on div at bounding box center [220, 188] width 441 height 313
click at [135, 87] on div at bounding box center [220, 188] width 441 height 313
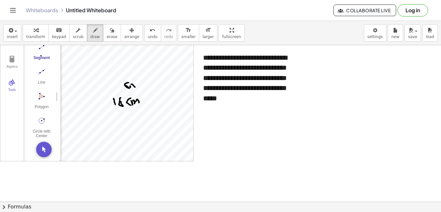
click at [41, 56] on div at bounding box center [220, 188] width 441 height 313
click at [37, 36] on span "transform" at bounding box center [35, 37] width 19 height 5
click at [37, 53] on button "Segment" at bounding box center [42, 53] width 26 height 23
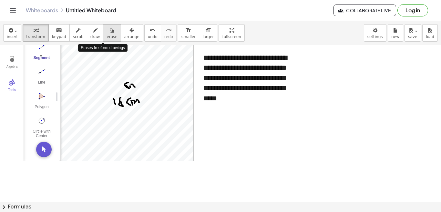
click at [106, 36] on span "erase" at bounding box center [111, 37] width 11 height 5
click at [131, 78] on div at bounding box center [220, 188] width 441 height 313
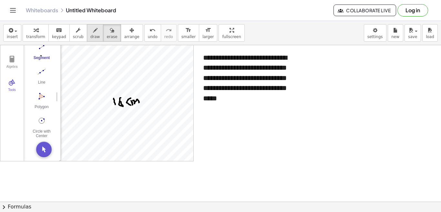
click at [90, 36] on span "draw" at bounding box center [95, 37] width 10 height 5
click at [128, 87] on div at bounding box center [220, 188] width 441 height 313
click at [38, 36] on span "transform" at bounding box center [35, 37] width 19 height 5
click at [40, 57] on div "Segment" at bounding box center [42, 60] width 26 height 9
click at [93, 32] on icon "button" at bounding box center [95, 30] width 5 height 8
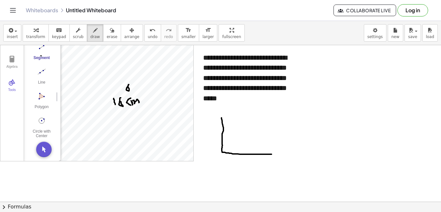
drag, startPoint x: 221, startPoint y: 118, endPoint x: 271, endPoint y: 154, distance: 61.9
click at [271, 154] on div at bounding box center [220, 188] width 441 height 313
drag, startPoint x: 221, startPoint y: 116, endPoint x: 274, endPoint y: 155, distance: 65.1
click at [274, 155] on div at bounding box center [220, 188] width 441 height 313
drag, startPoint x: 222, startPoint y: 153, endPoint x: 186, endPoint y: 151, distance: 36.5
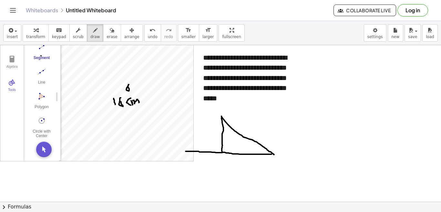
click at [186, 151] on div at bounding box center [220, 188] width 441 height 313
click at [184, 152] on div at bounding box center [220, 188] width 441 height 313
click at [275, 156] on div at bounding box center [220, 188] width 441 height 313
drag, startPoint x: 222, startPoint y: 159, endPoint x: 227, endPoint y: 171, distance: 13.0
click at [226, 171] on div at bounding box center [220, 188] width 441 height 313
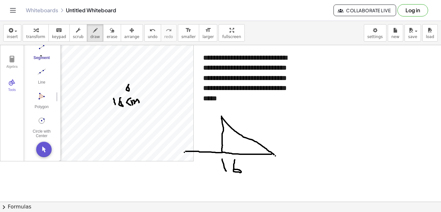
drag, startPoint x: 235, startPoint y: 160, endPoint x: 234, endPoint y: 169, distance: 9.4
click at [234, 169] on div at bounding box center [220, 188] width 441 height 313
drag, startPoint x: 230, startPoint y: 134, endPoint x: 226, endPoint y: 140, distance: 7.4
click at [227, 140] on div at bounding box center [220, 188] width 441 height 313
drag, startPoint x: 306, startPoint y: 116, endPoint x: 354, endPoint y: 151, distance: 58.9
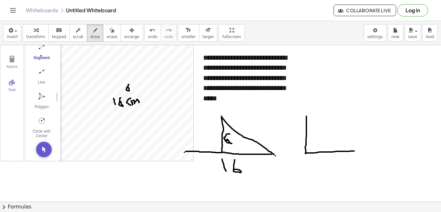
click at [354, 151] on div at bounding box center [220, 188] width 441 height 313
drag, startPoint x: 306, startPoint y: 116, endPoint x: 349, endPoint y: 151, distance: 56.0
click at [352, 151] on div at bounding box center [220, 188] width 441 height 313
drag, startPoint x: 329, startPoint y: 133, endPoint x: 331, endPoint y: 123, distance: 10.1
click at [331, 123] on div at bounding box center [220, 188] width 441 height 313
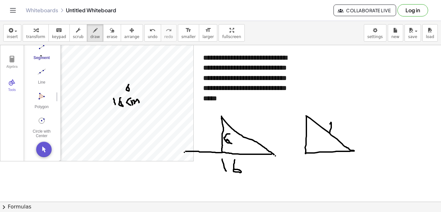
click at [329, 125] on div at bounding box center [220, 188] width 441 height 313
drag, startPoint x: 331, startPoint y: 122, endPoint x: 335, endPoint y: 130, distance: 8.4
click at [335, 130] on div at bounding box center [220, 188] width 441 height 313
drag, startPoint x: 339, startPoint y: 115, endPoint x: 346, endPoint y: 127, distance: 13.8
click at [345, 126] on div at bounding box center [220, 188] width 441 height 313
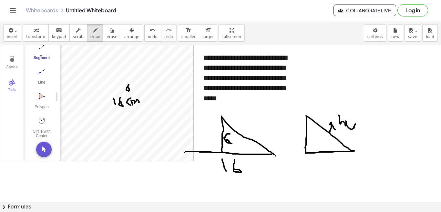
drag, startPoint x: 346, startPoint y: 121, endPoint x: 350, endPoint y: 138, distance: 17.9
click at [350, 139] on div at bounding box center [220, 188] width 441 height 313
drag, startPoint x: 358, startPoint y: 125, endPoint x: 356, endPoint y: 133, distance: 8.2
click at [356, 133] on div at bounding box center [220, 188] width 441 height 313
drag, startPoint x: 359, startPoint y: 123, endPoint x: 358, endPoint y: 128, distance: 4.9
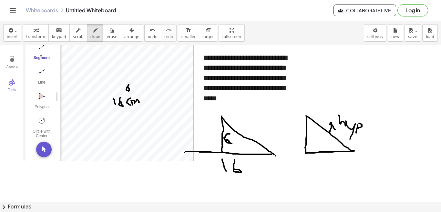
click at [358, 128] on div at bounding box center [220, 188] width 441 height 313
drag, startPoint x: 328, startPoint y: 153, endPoint x: 329, endPoint y: 161, distance: 8.8
click at [329, 161] on div at bounding box center [220, 188] width 441 height 313
drag, startPoint x: 333, startPoint y: 159, endPoint x: 322, endPoint y: 163, distance: 11.3
click at [322, 163] on div at bounding box center [220, 188] width 441 height 313
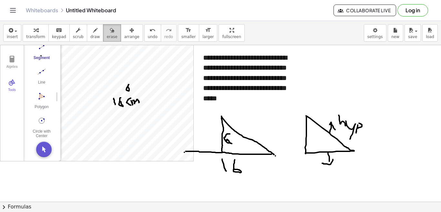
click at [107, 37] on button "erase" at bounding box center [112, 32] width 18 height 17
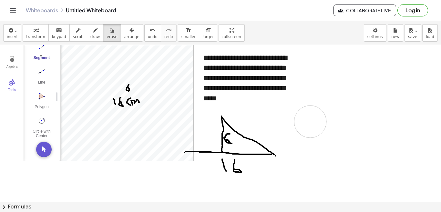
drag, startPoint x: 366, startPoint y: 130, endPoint x: 310, endPoint y: 122, distance: 56.8
click at [310, 122] on div at bounding box center [220, 188] width 441 height 313
click at [93, 34] on icon "button" at bounding box center [95, 30] width 5 height 8
drag, startPoint x: 302, startPoint y: 126, endPoint x: 312, endPoint y: 161, distance: 35.9
click at [312, 161] on div at bounding box center [220, 188] width 441 height 313
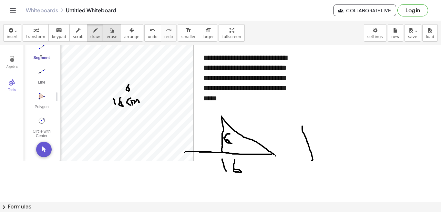
click at [106, 35] on span "erase" at bounding box center [111, 37] width 11 height 5
click at [300, 133] on div at bounding box center [220, 188] width 441 height 313
click at [314, 152] on div at bounding box center [220, 188] width 441 height 313
drag, startPoint x: 85, startPoint y: 36, endPoint x: 94, endPoint y: 38, distance: 9.6
click at [90, 36] on span "draw" at bounding box center [95, 37] width 10 height 5
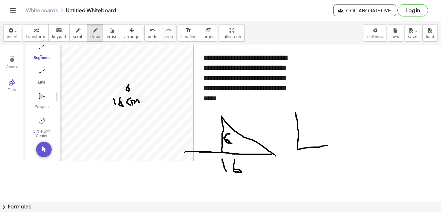
drag, startPoint x: 296, startPoint y: 113, endPoint x: 328, endPoint y: 146, distance: 45.9
click at [328, 146] on div at bounding box center [220, 188] width 441 height 313
drag, startPoint x: 297, startPoint y: 108, endPoint x: 332, endPoint y: 139, distance: 47.1
click at [329, 143] on div at bounding box center [220, 188] width 441 height 313
drag, startPoint x: 345, startPoint y: 118, endPoint x: 387, endPoint y: 145, distance: 49.9
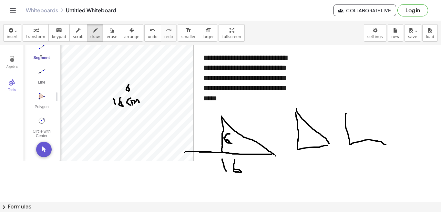
click at [387, 145] on div at bounding box center [220, 188] width 441 height 313
drag, startPoint x: 344, startPoint y: 112, endPoint x: 384, endPoint y: 143, distance: 50.8
click at [384, 143] on div at bounding box center [220, 188] width 441 height 313
drag, startPoint x: 381, startPoint y: 135, endPoint x: 379, endPoint y: 142, distance: 7.8
click at [379, 142] on div at bounding box center [220, 188] width 441 height 313
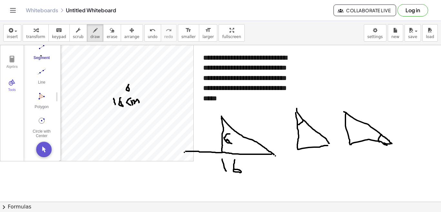
drag, startPoint x: 303, startPoint y: 120, endPoint x: 298, endPoint y: 125, distance: 6.7
click at [298, 125] on div at bounding box center [220, 188] width 441 height 313
drag, startPoint x: 307, startPoint y: 123, endPoint x: 309, endPoint y: 111, distance: 11.8
click at [309, 111] on div at bounding box center [220, 188] width 441 height 313
click at [308, 113] on div at bounding box center [220, 188] width 441 height 313
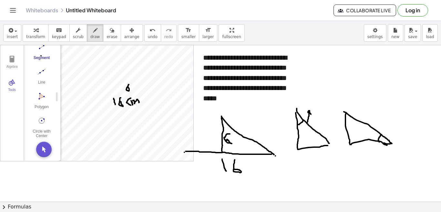
drag, startPoint x: 308, startPoint y: 111, endPoint x: 311, endPoint y: 114, distance: 3.9
click at [311, 114] on div at bounding box center [220, 188] width 441 height 313
drag, startPoint x: 309, startPoint y: 96, endPoint x: 309, endPoint y: 101, distance: 5.2
click at [309, 101] on div at bounding box center [220, 188] width 441 height 313
click at [308, 112] on div at bounding box center [220, 188] width 441 height 313
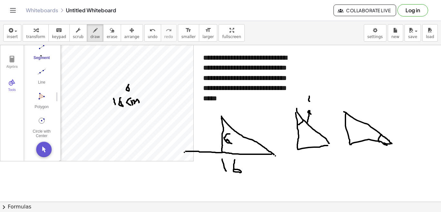
drag, startPoint x: 313, startPoint y: 98, endPoint x: 314, endPoint y: 102, distance: 4.5
click at [314, 102] on div at bounding box center [220, 188] width 441 height 313
click at [314, 101] on div at bounding box center [220, 188] width 441 height 313
drag, startPoint x: 316, startPoint y: 99, endPoint x: 317, endPoint y: 107, distance: 7.8
click at [317, 107] on div at bounding box center [220, 188] width 441 height 313
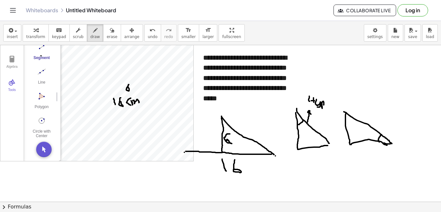
click at [323, 105] on div at bounding box center [220, 188] width 441 height 313
drag, startPoint x: 311, startPoint y: 147, endPoint x: 312, endPoint y: 156, distance: 8.5
click at [312, 156] on div at bounding box center [220, 188] width 441 height 313
drag, startPoint x: 309, startPoint y: 156, endPoint x: 314, endPoint y: 158, distance: 5.5
click at [314, 158] on div at bounding box center [220, 188] width 441 height 313
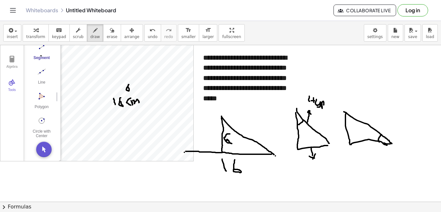
drag, startPoint x: 315, startPoint y: 154, endPoint x: 313, endPoint y: 159, distance: 5.8
click at [313, 159] on div at bounding box center [220, 188] width 441 height 313
drag, startPoint x: 368, startPoint y: 111, endPoint x: 370, endPoint y: 118, distance: 7.7
click at [370, 118] on div at bounding box center [220, 188] width 441 height 313
drag, startPoint x: 372, startPoint y: 116, endPoint x: 373, endPoint y: 122, distance: 5.8
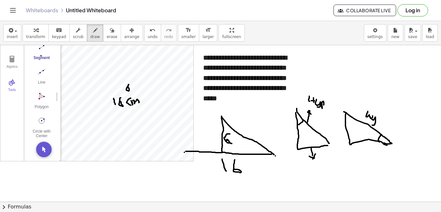
click at [371, 125] on div at bounding box center [220, 188] width 441 height 313
drag, startPoint x: 377, startPoint y: 117, endPoint x: 379, endPoint y: 126, distance: 9.2
click at [379, 126] on div at bounding box center [220, 188] width 441 height 313
drag, startPoint x: 378, startPoint y: 118, endPoint x: 379, endPoint y: 121, distance: 3.6
click at [379, 121] on div at bounding box center [220, 188] width 441 height 313
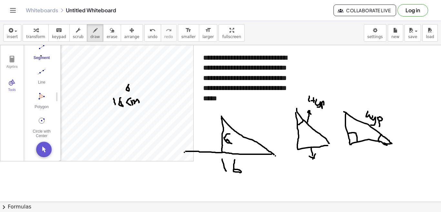
drag, startPoint x: 348, startPoint y: 134, endPoint x: 357, endPoint y: 142, distance: 12.1
click at [357, 142] on div at bounding box center [220, 188] width 441 height 313
drag, startPoint x: 333, startPoint y: 121, endPoint x: 337, endPoint y: 123, distance: 4.3
click at [334, 120] on div at bounding box center [220, 188] width 441 height 313
drag, startPoint x: 338, startPoint y: 123, endPoint x: 337, endPoint y: 131, distance: 8.1
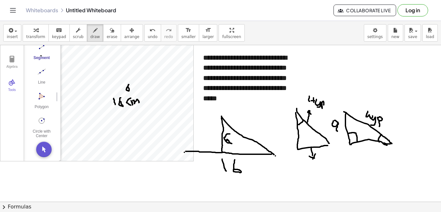
click at [337, 131] on div at bounding box center [220, 188] width 441 height 313
drag, startPoint x: 337, startPoint y: 122, endPoint x: 334, endPoint y: 126, distance: 5.6
click at [334, 126] on div at bounding box center [220, 188] width 441 height 313
drag, startPoint x: 341, startPoint y: 124, endPoint x: 341, endPoint y: 129, distance: 5.8
click at [341, 129] on div at bounding box center [220, 188] width 441 height 313
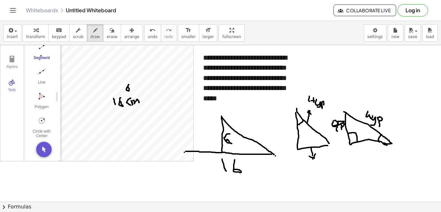
click at [340, 127] on div at bounding box center [220, 188] width 441 height 313
drag, startPoint x: 341, startPoint y: 129, endPoint x: 341, endPoint y: 135, distance: 6.5
click at [341, 135] on div at bounding box center [220, 188] width 441 height 313
drag, startPoint x: 365, startPoint y: 144, endPoint x: 366, endPoint y: 148, distance: 4.3
click at [366, 148] on div at bounding box center [220, 188] width 441 height 313
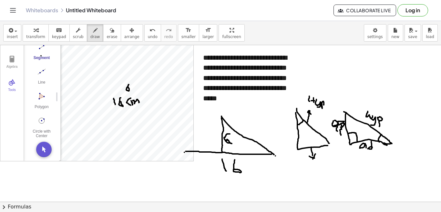
drag, startPoint x: 371, startPoint y: 141, endPoint x: 372, endPoint y: 147, distance: 6.2
click at [372, 147] on div at bounding box center [220, 188] width 441 height 313
drag, startPoint x: 375, startPoint y: 144, endPoint x: 362, endPoint y: 155, distance: 17.4
click at [367, 155] on div at bounding box center [220, 188] width 441 height 313
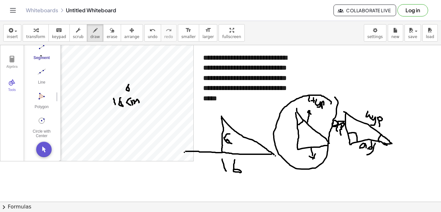
drag, startPoint x: 331, startPoint y: 104, endPoint x: 335, endPoint y: 97, distance: 7.5
click at [335, 97] on div at bounding box center [220, 188] width 441 height 313
drag, startPoint x: 298, startPoint y: 138, endPoint x: 302, endPoint y: 149, distance: 12.0
click at [302, 149] on div at bounding box center [220, 188] width 441 height 313
drag, startPoint x: 317, startPoint y: 152, endPoint x: 308, endPoint y: 156, distance: 9.7
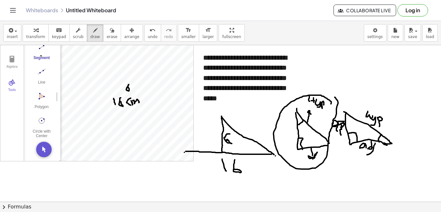
click at [308, 156] on div at bounding box center [220, 188] width 441 height 313
click at [89, 186] on div at bounding box center [220, 188] width 441 height 313
drag, startPoint x: 89, startPoint y: 186, endPoint x: 89, endPoint y: 182, distance: 3.9
click at [86, 186] on div at bounding box center [220, 188] width 441 height 313
drag, startPoint x: 111, startPoint y: 157, endPoint x: 119, endPoint y: 168, distance: 13.6
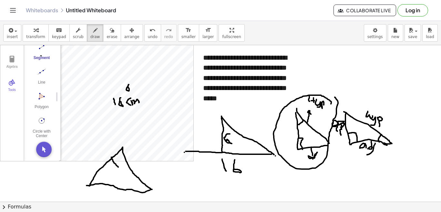
click at [119, 168] on div at bounding box center [220, 188] width 441 height 313
drag, startPoint x: 126, startPoint y: 162, endPoint x: 119, endPoint y: 167, distance: 9.2
click at [119, 167] on div at bounding box center [220, 188] width 441 height 313
click at [109, 190] on div at bounding box center [220, 188] width 441 height 313
drag, startPoint x: 96, startPoint y: 175, endPoint x: 103, endPoint y: 184, distance: 11.3
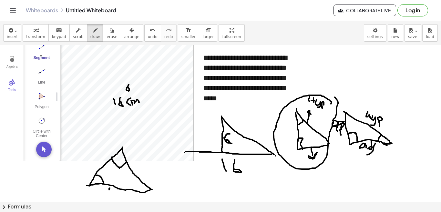
click at [103, 184] on div at bounding box center [220, 188] width 441 height 313
drag, startPoint x: 109, startPoint y: 189, endPoint x: 111, endPoint y: 196, distance: 7.8
click at [111, 196] on div at bounding box center [220, 188] width 441 height 313
drag, startPoint x: 114, startPoint y: 189, endPoint x: 115, endPoint y: 196, distance: 6.8
click at [116, 196] on div at bounding box center [220, 188] width 441 height 313
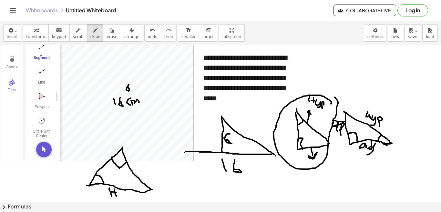
drag, startPoint x: 111, startPoint y: 192, endPoint x: 116, endPoint y: 193, distance: 5.5
click at [116, 193] on div at bounding box center [220, 188] width 441 height 313
click at [120, 194] on div at bounding box center [220, 188] width 441 height 313
drag, startPoint x: 122, startPoint y: 190, endPoint x: 114, endPoint y: 202, distance: 14.2
click at [114, 202] on div "**********" at bounding box center [220, 116] width 441 height 191
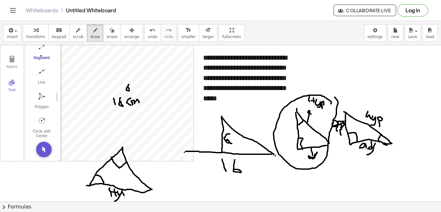
click at [124, 197] on div at bounding box center [220, 188] width 441 height 313
click at [122, 194] on div at bounding box center [220, 188] width 441 height 313
drag, startPoint x: 142, startPoint y: 163, endPoint x: 145, endPoint y: 163, distance: 3.5
click at [145, 163] on div at bounding box center [220, 188] width 441 height 313
drag, startPoint x: 149, startPoint y: 165, endPoint x: 139, endPoint y: 169, distance: 11.0
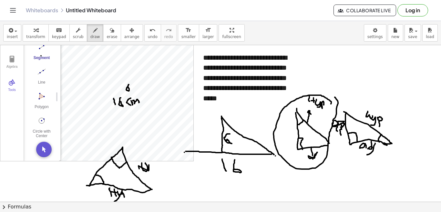
click at [139, 169] on div at bounding box center [220, 188] width 441 height 313
click at [149, 168] on div at bounding box center [220, 188] width 441 height 313
click at [106, 35] on span "erase" at bounding box center [111, 37] width 11 height 5
click at [110, 170] on div at bounding box center [220, 188] width 441 height 313
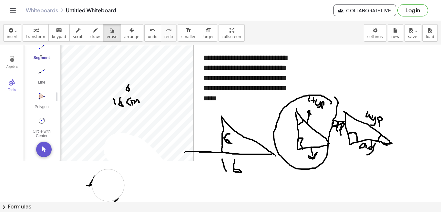
drag, startPoint x: 120, startPoint y: 149, endPoint x: 120, endPoint y: 189, distance: 40.0
click at [120, 189] on div at bounding box center [220, 188] width 441 height 313
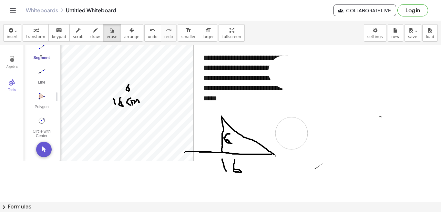
drag, startPoint x: 310, startPoint y: 100, endPoint x: 323, endPoint y: 130, distance: 33.1
click at [296, 134] on div at bounding box center [220, 188] width 441 height 313
click at [222, 144] on div at bounding box center [220, 188] width 441 height 313
click at [223, 145] on div at bounding box center [220, 188] width 441 height 313
click at [294, 131] on div at bounding box center [220, 188] width 441 height 313
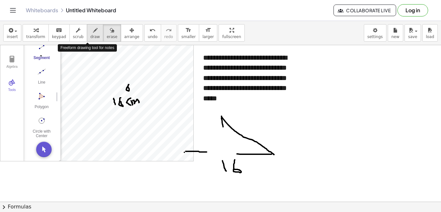
click at [93, 32] on icon "button" at bounding box center [95, 30] width 5 height 8
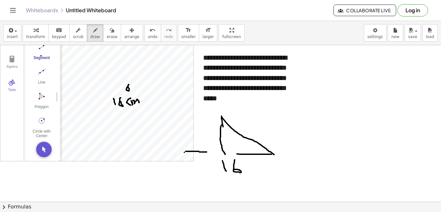
drag, startPoint x: 222, startPoint y: 125, endPoint x: 225, endPoint y: 154, distance: 29.5
click at [225, 154] on div at bounding box center [220, 188] width 441 height 313
click at [106, 36] on span "erase" at bounding box center [111, 37] width 11 height 5
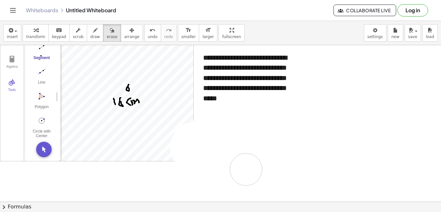
drag, startPoint x: 273, startPoint y: 155, endPoint x: 244, endPoint y: 171, distance: 34.1
click at [244, 171] on div at bounding box center [220, 188] width 441 height 313
click at [29, 34] on button "transform" at bounding box center [36, 32] width 26 height 17
drag, startPoint x: 216, startPoint y: 150, endPoint x: 284, endPoint y: 145, distance: 67.9
click at [284, 145] on div at bounding box center [220, 188] width 441 height 313
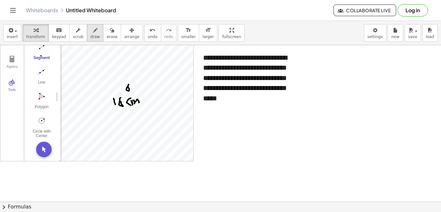
click at [94, 35] on button "draw" at bounding box center [95, 32] width 17 height 17
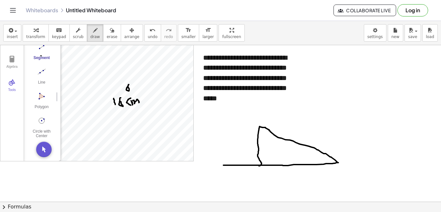
drag, startPoint x: 223, startPoint y: 165, endPoint x: 258, endPoint y: 166, distance: 35.2
click at [258, 166] on div at bounding box center [220, 188] width 441 height 313
drag, startPoint x: 259, startPoint y: 154, endPoint x: 275, endPoint y: 163, distance: 17.9
click at [275, 163] on div at bounding box center [220, 188] width 441 height 313
drag, startPoint x: 260, startPoint y: 114, endPoint x: 258, endPoint y: 119, distance: 5.8
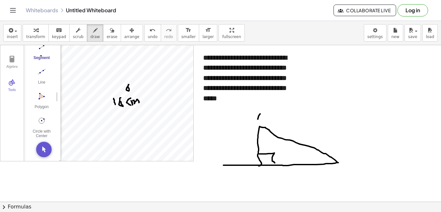
click at [258, 119] on div at bounding box center [220, 188] width 441 height 313
drag, startPoint x: 260, startPoint y: 114, endPoint x: 266, endPoint y: 120, distance: 8.7
click at [266, 120] on div at bounding box center [220, 188] width 441 height 313
drag, startPoint x: 260, startPoint y: 117, endPoint x: 265, endPoint y: 117, distance: 5.2
click at [265, 117] on div at bounding box center [220, 188] width 441 height 313
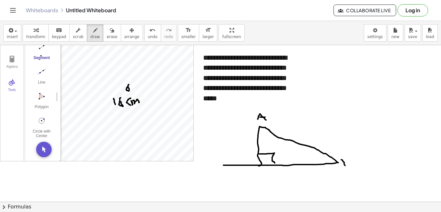
drag, startPoint x: 341, startPoint y: 160, endPoint x: 346, endPoint y: 167, distance: 8.9
click at [346, 167] on div at bounding box center [220, 188] width 441 height 313
drag, startPoint x: 342, startPoint y: 159, endPoint x: 341, endPoint y: 168, distance: 9.8
click at [342, 168] on div at bounding box center [220, 188] width 441 height 313
drag, startPoint x: 227, startPoint y: 170, endPoint x: 225, endPoint y: 178, distance: 8.0
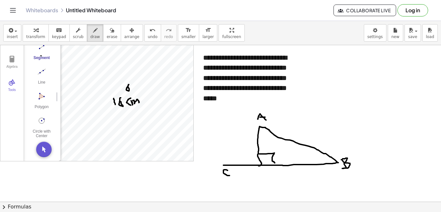
click at [227, 176] on div at bounding box center [220, 188] width 441 height 313
drag, startPoint x: 259, startPoint y: 169, endPoint x: 261, endPoint y: 174, distance: 4.9
click at [261, 174] on div at bounding box center [220, 188] width 441 height 313
drag, startPoint x: 259, startPoint y: 167, endPoint x: 258, endPoint y: 175, distance: 7.4
click at [258, 175] on div at bounding box center [220, 188] width 441 height 313
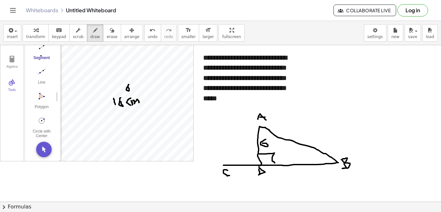
drag, startPoint x: 266, startPoint y: 139, endPoint x: 262, endPoint y: 143, distance: 5.0
click at [262, 143] on div at bounding box center [220, 188] width 441 height 313
drag, startPoint x: 226, startPoint y: 185, endPoint x: 346, endPoint y: 179, distance: 119.9
click at [346, 179] on div at bounding box center [220, 188] width 441 height 313
drag, startPoint x: 272, startPoint y: 189, endPoint x: 272, endPoint y: 197, distance: 7.1
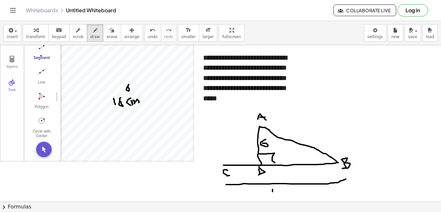
click at [272, 197] on div at bounding box center [220, 188] width 441 height 313
drag, startPoint x: 282, startPoint y: 189, endPoint x: 281, endPoint y: 193, distance: 4.4
click at [281, 193] on div at bounding box center [220, 188] width 441 height 313
drag, startPoint x: 246, startPoint y: 169, endPoint x: 248, endPoint y: 167, distance: 3.3
click at [248, 168] on div at bounding box center [220, 188] width 441 height 313
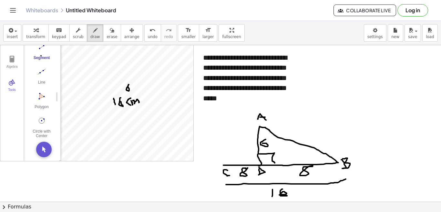
click at [313, 166] on div at bounding box center [220, 188] width 441 height 313
drag, startPoint x: 298, startPoint y: 61, endPoint x: 295, endPoint y: 62, distance: 3.4
click at [295, 62] on div at bounding box center [220, 188] width 441 height 313
drag, startPoint x: 302, startPoint y: 78, endPoint x: 302, endPoint y: 82, distance: 3.9
click at [302, 82] on div at bounding box center [220, 188] width 441 height 313
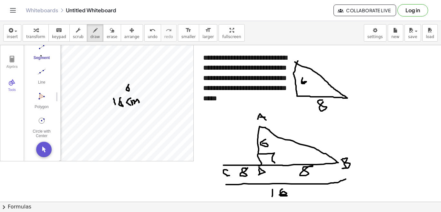
click at [323, 101] on div at bounding box center [220, 188] width 441 height 313
drag, startPoint x: 300, startPoint y: 51, endPoint x: 294, endPoint y: 55, distance: 7.3
click at [294, 55] on div at bounding box center [220, 188] width 441 height 313
drag, startPoint x: 299, startPoint y: 48, endPoint x: 302, endPoint y: 56, distance: 7.9
click at [302, 56] on div at bounding box center [220, 188] width 441 height 313
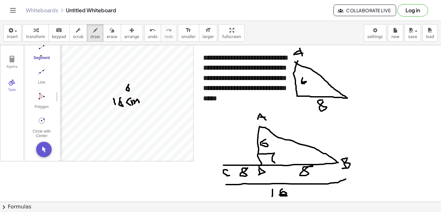
drag, startPoint x: 294, startPoint y: 55, endPoint x: 303, endPoint y: 53, distance: 9.5
click at [303, 53] on div at bounding box center [220, 188] width 441 height 313
drag, startPoint x: 297, startPoint y: 100, endPoint x: 294, endPoint y: 103, distance: 3.9
click at [298, 104] on div at bounding box center [220, 188] width 441 height 313
click at [295, 96] on div at bounding box center [220, 188] width 441 height 313
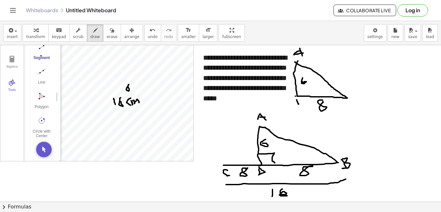
click at [295, 96] on div at bounding box center [220, 188] width 441 height 313
drag, startPoint x: 295, startPoint y: 96, endPoint x: 290, endPoint y: 109, distance: 14.3
click at [290, 109] on div at bounding box center [220, 188] width 441 height 313
drag, startPoint x: 347, startPoint y: 102, endPoint x: 350, endPoint y: 111, distance: 9.6
click at [350, 111] on div at bounding box center [220, 188] width 441 height 313
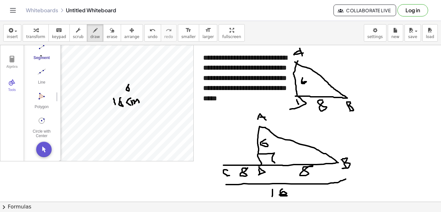
drag, startPoint x: 347, startPoint y: 102, endPoint x: 351, endPoint y: 111, distance: 9.8
click at [351, 111] on div at bounding box center [220, 188] width 441 height 313
click at [106, 35] on span "erase" at bounding box center [111, 37] width 11 height 5
click at [259, 125] on div at bounding box center [220, 188] width 441 height 313
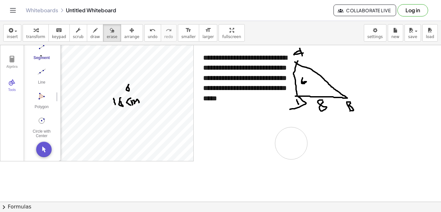
drag, startPoint x: 259, startPoint y: 130, endPoint x: 291, endPoint y: 143, distance: 34.9
click at [291, 143] on div at bounding box center [220, 188] width 441 height 313
click at [36, 32] on div "button" at bounding box center [35, 30] width 19 height 8
click at [276, 101] on div "**********" at bounding box center [245, 78] width 97 height 64
drag, startPoint x: 264, startPoint y: 126, endPoint x: 265, endPoint y: 137, distance: 11.3
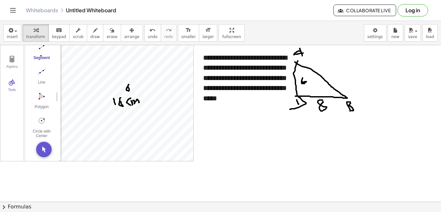
click at [265, 137] on div at bounding box center [220, 188] width 441 height 313
click at [90, 35] on span "draw" at bounding box center [95, 37] width 10 height 5
drag, startPoint x: 276, startPoint y: 119, endPoint x: 277, endPoint y: 124, distance: 5.5
click at [277, 124] on div at bounding box center [220, 188] width 441 height 313
drag, startPoint x: 280, startPoint y: 118, endPoint x: 283, endPoint y: 125, distance: 7.3
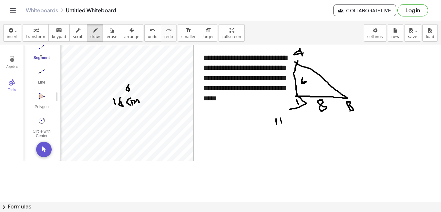
click at [283, 125] on div at bounding box center [220, 188] width 441 height 313
drag, startPoint x: 281, startPoint y: 120, endPoint x: 276, endPoint y: 120, distance: 5.8
click at [276, 120] on div at bounding box center [220, 188] width 441 height 313
drag, startPoint x: 285, startPoint y: 122, endPoint x: 287, endPoint y: 135, distance: 12.7
click at [287, 135] on div at bounding box center [220, 188] width 441 height 313
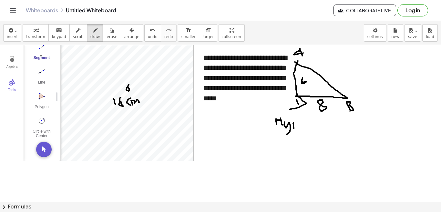
drag, startPoint x: 293, startPoint y: 123, endPoint x: 294, endPoint y: 129, distance: 6.8
click at [294, 129] on div at bounding box center [220, 188] width 441 height 313
drag, startPoint x: 293, startPoint y: 121, endPoint x: 294, endPoint y: 125, distance: 3.3
click at [295, 125] on div at bounding box center [220, 188] width 441 height 313
drag, startPoint x: 295, startPoint y: 115, endPoint x: 304, endPoint y: 118, distance: 9.6
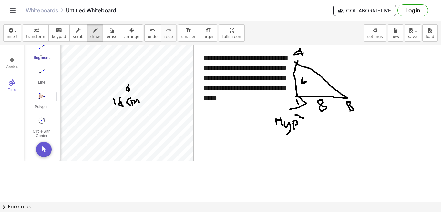
click at [304, 118] on div at bounding box center [220, 188] width 441 height 313
drag, startPoint x: 302, startPoint y: 126, endPoint x: 308, endPoint y: 127, distance: 5.6
click at [308, 127] on div at bounding box center [220, 188] width 441 height 313
drag, startPoint x: 299, startPoint y: 128, endPoint x: 305, endPoint y: 128, distance: 6.1
click at [305, 129] on div at bounding box center [220, 188] width 441 height 313
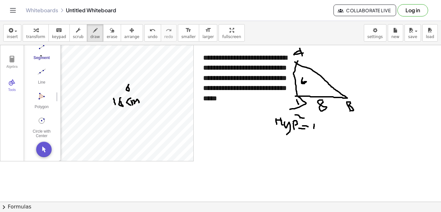
drag, startPoint x: 314, startPoint y: 124, endPoint x: 313, endPoint y: 130, distance: 6.3
click at [313, 130] on div at bounding box center [220, 188] width 441 height 313
drag, startPoint x: 314, startPoint y: 124, endPoint x: 317, endPoint y: 131, distance: 6.8
click at [317, 131] on div at bounding box center [220, 188] width 441 height 313
drag, startPoint x: 310, startPoint y: 127, endPoint x: 315, endPoint y: 128, distance: 5.0
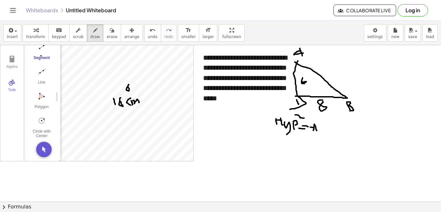
click at [315, 128] on div at bounding box center [220, 188] width 441 height 313
click at [320, 126] on div at bounding box center [220, 188] width 441 height 313
drag, startPoint x: 324, startPoint y: 125, endPoint x: 318, endPoint y: 134, distance: 10.4
click at [318, 134] on div at bounding box center [220, 188] width 441 height 313
drag, startPoint x: 322, startPoint y: 120, endPoint x: 326, endPoint y: 123, distance: 5.6
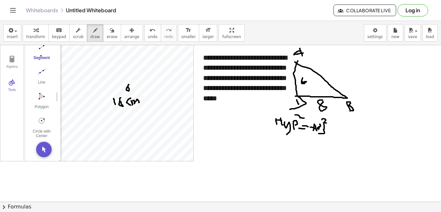
click at [326, 123] on div at bounding box center [220, 188] width 441 height 313
drag, startPoint x: 327, startPoint y: 128, endPoint x: 348, endPoint y: 131, distance: 20.9
click at [348, 131] on div at bounding box center [220, 188] width 441 height 313
drag, startPoint x: 336, startPoint y: 124, endPoint x: 340, endPoint y: 136, distance: 12.6
click at [339, 136] on div at bounding box center [220, 188] width 441 height 313
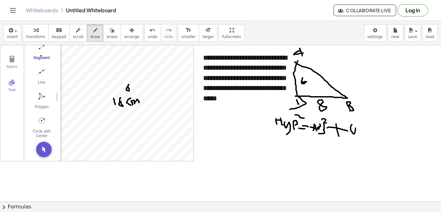
drag, startPoint x: 352, startPoint y: 125, endPoint x: 355, endPoint y: 121, distance: 4.8
click at [355, 121] on div at bounding box center [220, 188] width 441 height 313
drag, startPoint x: 359, startPoint y: 127, endPoint x: 359, endPoint y: 137, distance: 9.4
click at [359, 138] on div at bounding box center [220, 188] width 441 height 313
drag, startPoint x: 361, startPoint y: 124, endPoint x: 359, endPoint y: 133, distance: 8.9
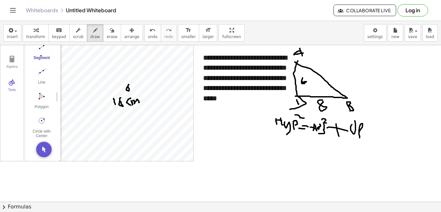
click at [359, 133] on div at bounding box center [220, 188] width 441 height 313
drag, startPoint x: 362, startPoint y: 118, endPoint x: 369, endPoint y: 123, distance: 7.6
click at [369, 123] on div at bounding box center [220, 188] width 441 height 313
drag, startPoint x: 273, startPoint y: 140, endPoint x: 273, endPoint y: 148, distance: 8.1
click at [273, 148] on div at bounding box center [220, 188] width 441 height 313
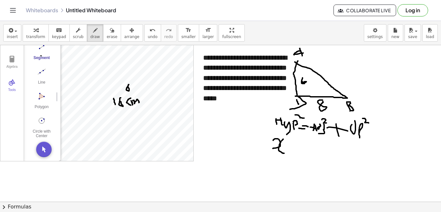
drag, startPoint x: 283, startPoint y: 139, endPoint x: 284, endPoint y: 153, distance: 13.6
click at [284, 153] on div at bounding box center [220, 188] width 441 height 313
drag, startPoint x: 283, startPoint y: 136, endPoint x: 291, endPoint y: 143, distance: 10.5
click at [291, 143] on div at bounding box center [220, 188] width 441 height 313
drag, startPoint x: 294, startPoint y: 146, endPoint x: 301, endPoint y: 147, distance: 7.4
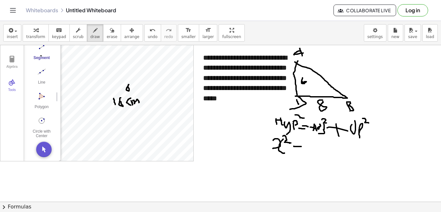
click at [301, 147] on div at bounding box center [220, 188] width 441 height 313
drag, startPoint x: 298, startPoint y: 151, endPoint x: 302, endPoint y: 150, distance: 4.9
click at [302, 150] on div at bounding box center [220, 188] width 441 height 313
drag, startPoint x: 336, startPoint y: 90, endPoint x: 336, endPoint y: 98, distance: 8.1
click at [336, 98] on div at bounding box center [220, 188] width 441 height 313
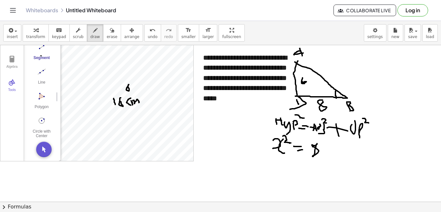
click at [317, 144] on div at bounding box center [220, 188] width 441 height 313
drag, startPoint x: 319, startPoint y: 140, endPoint x: 328, endPoint y: 144, distance: 9.4
click at [328, 144] on div at bounding box center [220, 188] width 441 height 313
drag, startPoint x: 328, startPoint y: 150, endPoint x: 338, endPoint y: 148, distance: 10.8
click at [338, 148] on div at bounding box center [220, 188] width 441 height 313
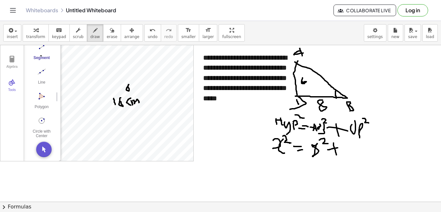
drag, startPoint x: 333, startPoint y: 143, endPoint x: 336, endPoint y: 155, distance: 12.3
click at [336, 155] on div at bounding box center [220, 188] width 441 height 313
drag, startPoint x: 348, startPoint y: 145, endPoint x: 347, endPoint y: 149, distance: 4.3
click at [347, 149] on div at bounding box center [220, 188] width 441 height 313
drag, startPoint x: 349, startPoint y: 140, endPoint x: 357, endPoint y: 145, distance: 9.1
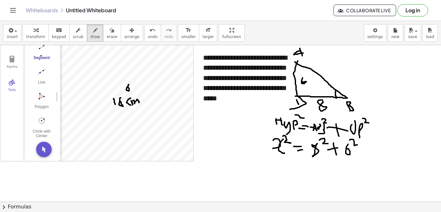
click at [357, 145] on div at bounding box center [220, 188] width 441 height 313
click at [276, 180] on div at bounding box center [220, 188] width 441 height 313
drag, startPoint x: 278, startPoint y: 168, endPoint x: 285, endPoint y: 180, distance: 13.6
click at [285, 180] on div at bounding box center [220, 188] width 441 height 313
drag, startPoint x: 282, startPoint y: 164, endPoint x: 293, endPoint y: 168, distance: 12.0
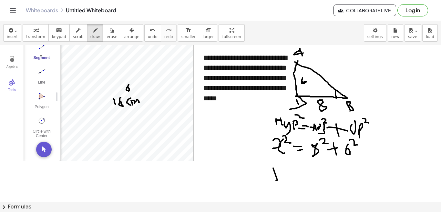
click at [293, 168] on div at bounding box center [220, 188] width 441 height 313
drag, startPoint x: 294, startPoint y: 175, endPoint x: 301, endPoint y: 175, distance: 7.1
click at [301, 175] on div at bounding box center [220, 188] width 441 height 313
drag, startPoint x: 296, startPoint y: 179, endPoint x: 305, endPoint y: 176, distance: 10.0
click at [305, 176] on div at bounding box center [220, 188] width 441 height 313
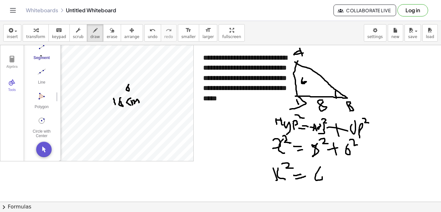
drag, startPoint x: 320, startPoint y: 167, endPoint x: 321, endPoint y: 175, distance: 7.8
click at [321, 175] on div at bounding box center [220, 188] width 441 height 313
drag, startPoint x: 326, startPoint y: 168, endPoint x: 336, endPoint y: 175, distance: 11.6
click at [335, 175] on div at bounding box center [220, 188] width 441 height 313
drag, startPoint x: 331, startPoint y: 166, endPoint x: 330, endPoint y: 183, distance: 17.5
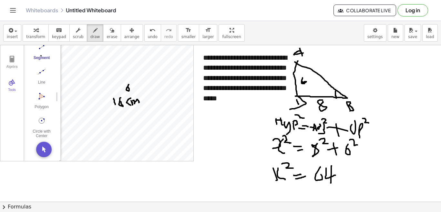
click at [330, 186] on div at bounding box center [220, 188] width 441 height 313
drag, startPoint x: 333, startPoint y: 164, endPoint x: 339, endPoint y: 168, distance: 7.7
click at [339, 168] on div at bounding box center [220, 188] width 441 height 313
click at [105, 34] on button "erase" at bounding box center [112, 32] width 18 height 17
click at [346, 161] on div at bounding box center [220, 188] width 441 height 313
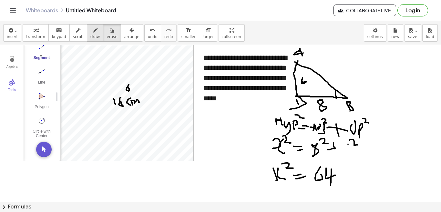
click at [90, 37] on span "draw" at bounding box center [95, 37] width 10 height 5
drag, startPoint x: 349, startPoint y: 143, endPoint x: 347, endPoint y: 148, distance: 6.1
click at [349, 147] on div at bounding box center [220, 188] width 441 height 313
drag, startPoint x: 331, startPoint y: 148, endPoint x: 339, endPoint y: 146, distance: 7.4
click at [339, 146] on div at bounding box center [220, 188] width 441 height 313
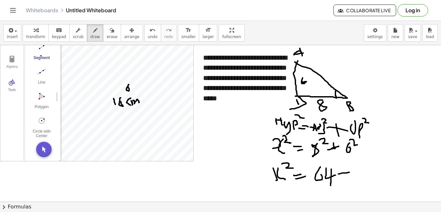
drag, startPoint x: 338, startPoint y: 174, endPoint x: 349, endPoint y: 172, distance: 11.1
click at [349, 172] on div at bounding box center [220, 188] width 441 height 313
drag, startPoint x: 343, startPoint y: 166, endPoint x: 343, endPoint y: 179, distance: 13.2
click at [343, 179] on div at bounding box center [220, 188] width 441 height 313
drag, startPoint x: 354, startPoint y: 165, endPoint x: 354, endPoint y: 178, distance: 13.2
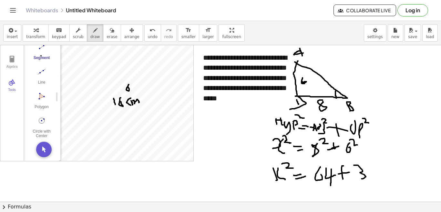
click at [354, 178] on div at bounding box center [220, 188] width 441 height 313
drag, startPoint x: 372, startPoint y: 165, endPoint x: 371, endPoint y: 172, distance: 7.4
click at [371, 172] on div at bounding box center [220, 188] width 441 height 313
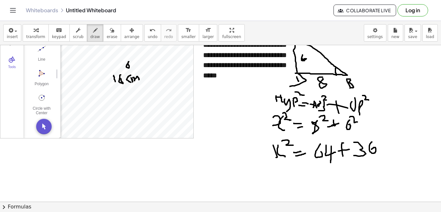
scroll to position [39, 0]
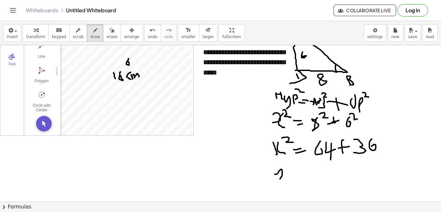
drag, startPoint x: 275, startPoint y: 174, endPoint x: 276, endPoint y: 181, distance: 6.8
click at [277, 181] on div at bounding box center [220, 162] width 441 height 313
drag, startPoint x: 286, startPoint y: 172, endPoint x: 287, endPoint y: 180, distance: 8.5
click at [287, 180] on div at bounding box center [220, 162] width 441 height 313
drag, startPoint x: 287, startPoint y: 169, endPoint x: 292, endPoint y: 172, distance: 5.8
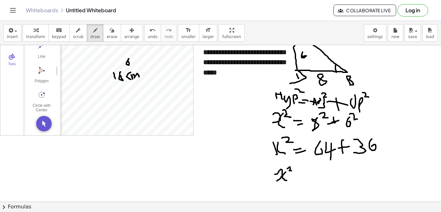
click at [292, 171] on div at bounding box center [220, 162] width 441 height 313
drag, startPoint x: 289, startPoint y: 177, endPoint x: 298, endPoint y: 177, distance: 9.0
click at [298, 177] on div at bounding box center [220, 162] width 441 height 313
drag, startPoint x: 296, startPoint y: 180, endPoint x: 300, endPoint y: 180, distance: 4.9
click at [300, 180] on div at bounding box center [220, 162] width 441 height 313
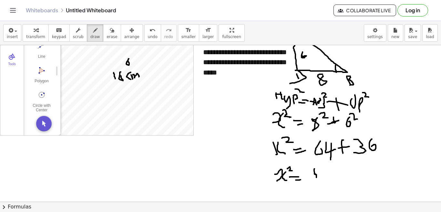
drag, startPoint x: 314, startPoint y: 169, endPoint x: 316, endPoint y: 176, distance: 7.6
click at [316, 178] on div at bounding box center [220, 162] width 441 height 313
drag, startPoint x: 321, startPoint y: 170, endPoint x: 325, endPoint y: 170, distance: 4.2
click at [323, 169] on div at bounding box center [220, 162] width 441 height 313
drag, startPoint x: 336, startPoint y: 167, endPoint x: 340, endPoint y: 168, distance: 4.7
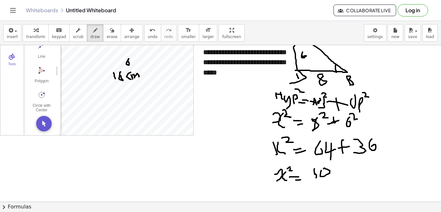
click at [340, 168] on div at bounding box center [220, 162] width 441 height 313
drag, startPoint x: 275, startPoint y: 191, endPoint x: 273, endPoint y: 197, distance: 5.9
click at [273, 197] on div at bounding box center [220, 162] width 441 height 313
drag, startPoint x: 289, startPoint y: 189, endPoint x: 295, endPoint y: 199, distance: 11.3
click at [295, 199] on div at bounding box center [220, 162] width 441 height 313
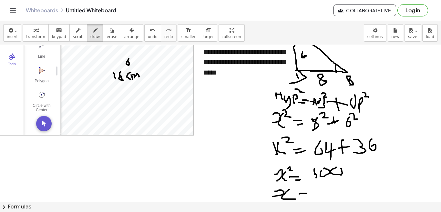
drag, startPoint x: 299, startPoint y: 194, endPoint x: 307, endPoint y: 193, distance: 7.4
click at [307, 193] on div at bounding box center [220, 162] width 441 height 313
drag, startPoint x: 303, startPoint y: 196, endPoint x: 309, endPoint y: 195, distance: 5.7
click at [308, 195] on div at bounding box center [220, 162] width 441 height 313
drag, startPoint x: 314, startPoint y: 185, endPoint x: 310, endPoint y: 193, distance: 8.5
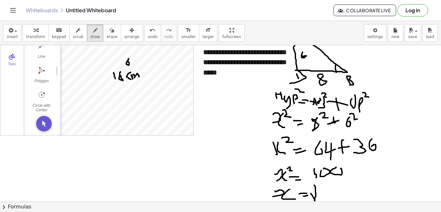
click at [311, 193] on div at bounding box center [220, 162] width 441 height 313
drag, startPoint x: 314, startPoint y: 183, endPoint x: 334, endPoint y: 181, distance: 20.7
click at [334, 181] on div at bounding box center [220, 162] width 441 height 313
drag, startPoint x: 321, startPoint y: 187, endPoint x: 322, endPoint y: 195, distance: 7.2
click at [322, 194] on div at bounding box center [220, 162] width 441 height 313
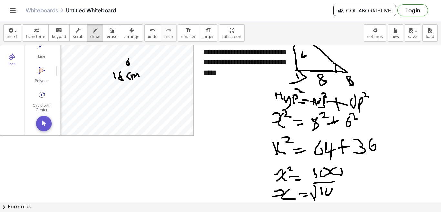
drag, startPoint x: 327, startPoint y: 189, endPoint x: 332, endPoint y: 189, distance: 5.2
click at [332, 189] on div at bounding box center [220, 162] width 441 height 313
drag, startPoint x: 334, startPoint y: 188, endPoint x: 340, endPoint y: 188, distance: 6.5
click at [340, 188] on div at bounding box center [220, 162] width 441 height 313
drag, startPoint x: 345, startPoint y: 187, endPoint x: 352, endPoint y: 188, distance: 6.6
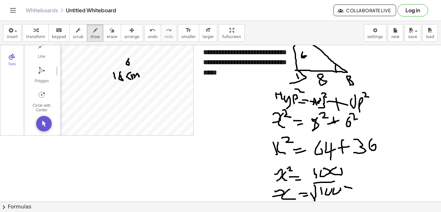
click at [352, 188] on div at bounding box center [220, 162] width 441 height 313
drag, startPoint x: 345, startPoint y: 195, endPoint x: 352, endPoint y: 195, distance: 7.1
click at [352, 195] on div at bounding box center [220, 162] width 441 height 313
drag, startPoint x: 360, startPoint y: 184, endPoint x: 361, endPoint y: 196, distance: 11.4
click at [361, 196] on div at bounding box center [220, 162] width 441 height 313
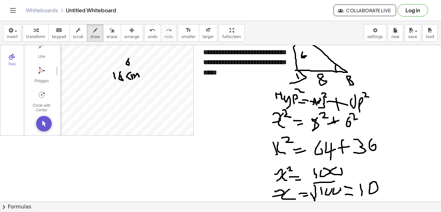
click at [369, 184] on div at bounding box center [220, 162] width 441 height 313
click at [136, 164] on div at bounding box center [220, 162] width 441 height 313
click at [132, 172] on div at bounding box center [220, 162] width 441 height 313
click at [138, 168] on div at bounding box center [220, 162] width 441 height 313
drag, startPoint x: 144, startPoint y: 165, endPoint x: 156, endPoint y: 159, distance: 12.6
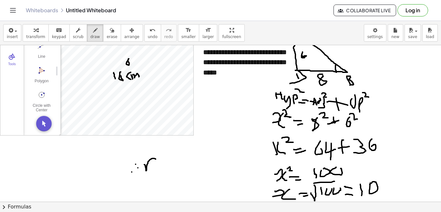
click at [156, 159] on div at bounding box center [220, 162] width 441 height 313
drag, startPoint x: 154, startPoint y: 168, endPoint x: 169, endPoint y: 168, distance: 15.2
click at [169, 168] on div at bounding box center [220, 162] width 441 height 313
drag, startPoint x: 159, startPoint y: 171, endPoint x: 172, endPoint y: 170, distance: 13.3
click at [172, 170] on div at bounding box center [220, 162] width 441 height 313
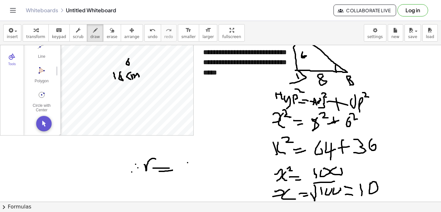
drag, startPoint x: 187, startPoint y: 163, endPoint x: 191, endPoint y: 175, distance: 12.8
click at [191, 175] on div at bounding box center [220, 162] width 441 height 313
drag, startPoint x: 199, startPoint y: 173, endPoint x: 195, endPoint y: 159, distance: 14.8
click at [200, 159] on div at bounding box center [220, 162] width 441 height 313
drag, startPoint x: 149, startPoint y: 182, endPoint x: 206, endPoint y: 179, distance: 56.8
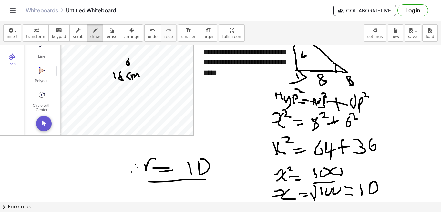
click at [206, 179] on div at bounding box center [220, 162] width 441 height 313
drag, startPoint x: 165, startPoint y: 185, endPoint x: 196, endPoint y: 183, distance: 31.0
click at [196, 183] on div at bounding box center [220, 162] width 441 height 313
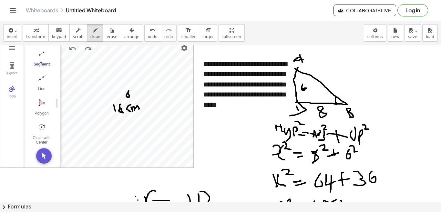
scroll to position [0, 0]
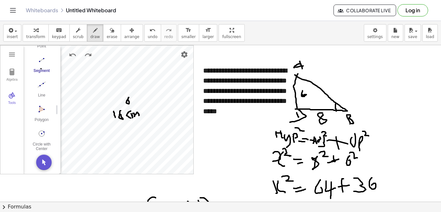
click at [224, 73] on div at bounding box center [220, 201] width 441 height 313
click at [14, 37] on span "insert" at bounding box center [12, 37] width 11 height 5
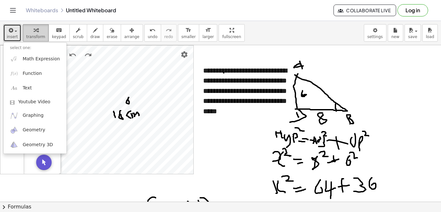
click at [35, 34] on button "transform" at bounding box center [36, 32] width 26 height 17
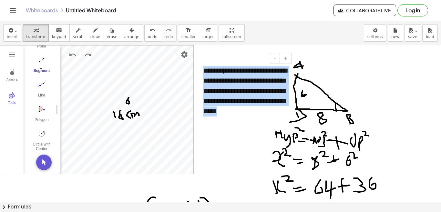
drag, startPoint x: 204, startPoint y: 72, endPoint x: 276, endPoint y: 110, distance: 81.3
click at [276, 110] on div "**********" at bounding box center [245, 91] width 97 height 64
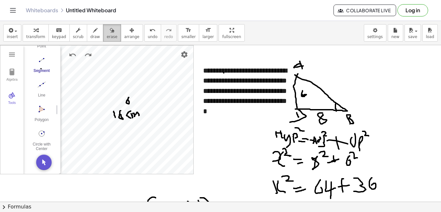
click at [110, 34] on icon "button" at bounding box center [112, 30] width 5 height 8
click at [106, 35] on span "erase" at bounding box center [111, 37] width 11 height 5
click at [305, 111] on div at bounding box center [220, 201] width 441 height 313
click at [307, 88] on div at bounding box center [220, 201] width 441 height 313
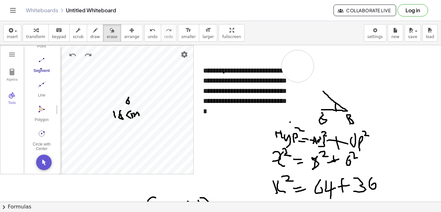
click at [298, 66] on div at bounding box center [220, 201] width 441 height 313
click at [342, 113] on div at bounding box center [220, 201] width 441 height 313
click at [323, 97] on div at bounding box center [220, 201] width 441 height 313
drag, startPoint x: 307, startPoint y: 124, endPoint x: 297, endPoint y: 129, distance: 11.5
click at [306, 124] on div at bounding box center [220, 201] width 441 height 313
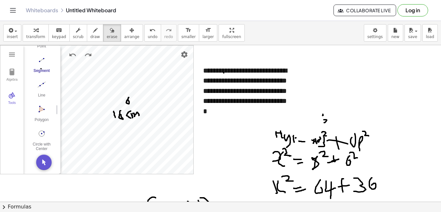
drag, startPoint x: 286, startPoint y: 129, endPoint x: 273, endPoint y: 136, distance: 14.6
click at [285, 130] on div at bounding box center [220, 201] width 441 height 313
click at [271, 160] on div at bounding box center [220, 201] width 441 height 313
click at [275, 182] on div at bounding box center [220, 201] width 441 height 313
drag, startPoint x: 302, startPoint y: 186, endPoint x: 322, endPoint y: 187, distance: 20.7
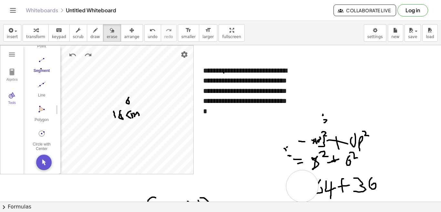
click at [302, 186] on div at bounding box center [220, 201] width 441 height 313
drag, startPoint x: 326, startPoint y: 186, endPoint x: 334, endPoint y: 187, distance: 7.5
click at [329, 187] on div at bounding box center [220, 201] width 441 height 313
click at [373, 186] on div at bounding box center [220, 201] width 441 height 313
click at [355, 185] on div at bounding box center [220, 201] width 441 height 313
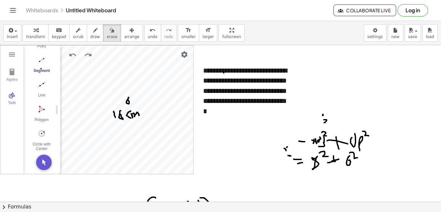
click at [345, 177] on div at bounding box center [220, 201] width 441 height 313
click at [349, 157] on div at bounding box center [220, 201] width 441 height 313
click at [357, 148] on div at bounding box center [220, 201] width 441 height 313
drag, startPoint x: 360, startPoint y: 141, endPoint x: 347, endPoint y: 140, distance: 13.3
click at [359, 141] on div at bounding box center [220, 201] width 441 height 313
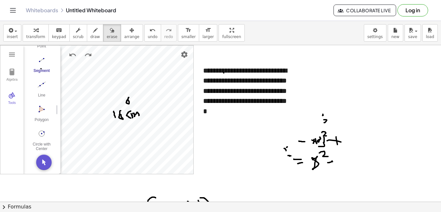
click at [324, 140] on div at bounding box center [220, 201] width 441 height 313
click at [321, 120] on div at bounding box center [220, 201] width 441 height 313
click at [289, 154] on div at bounding box center [220, 201] width 441 height 313
click at [322, 160] on div at bounding box center [220, 201] width 441 height 313
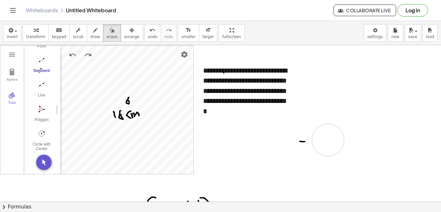
click at [328, 140] on div at bounding box center [220, 201] width 441 height 313
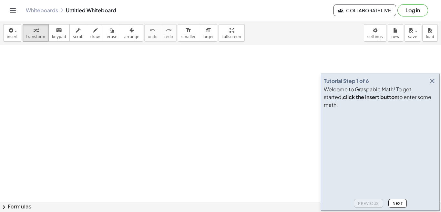
click at [400, 205] on span "Next" at bounding box center [397, 203] width 10 height 5
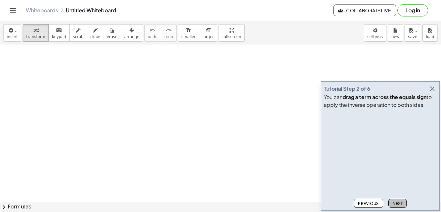
click at [400, 205] on span "Next" at bounding box center [397, 203] width 10 height 5
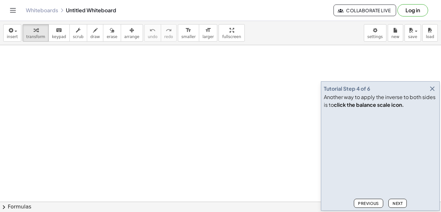
click at [400, 205] on span "Next" at bounding box center [397, 203] width 10 height 5
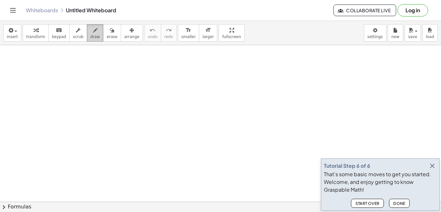
click at [90, 38] on span "draw" at bounding box center [95, 37] width 10 height 5
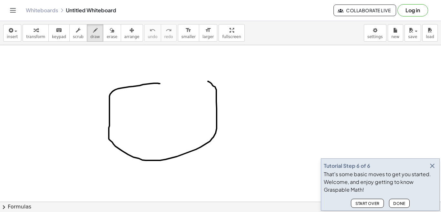
drag, startPoint x: 160, startPoint y: 84, endPoint x: 208, endPoint y: 81, distance: 48.1
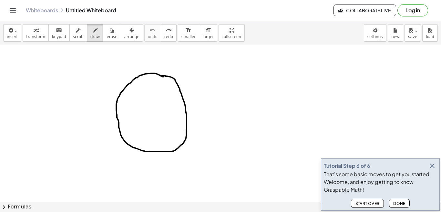
drag, startPoint x: 118, startPoint y: 128, endPoint x: 186, endPoint y: 124, distance: 67.5
drag, startPoint x: 151, startPoint y: 89, endPoint x: 146, endPoint y: 94, distance: 6.4
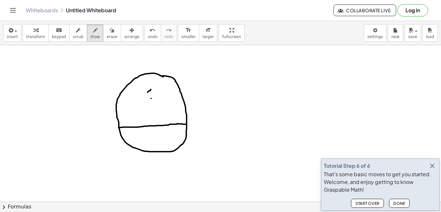
drag, startPoint x: 150, startPoint y: 89, endPoint x: 154, endPoint y: 94, distance: 6.9
drag, startPoint x: 148, startPoint y: 93, endPoint x: 153, endPoint y: 92, distance: 5.5
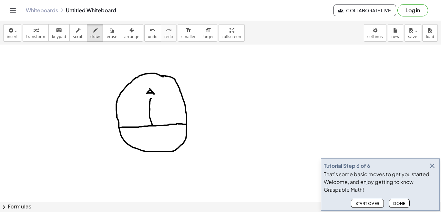
drag, startPoint x: 150, startPoint y: 99, endPoint x: 152, endPoint y: 125, distance: 26.2
drag, startPoint x: 156, startPoint y: 109, endPoint x: 156, endPoint y: 112, distance: 3.6
drag, startPoint x: 157, startPoint y: 109, endPoint x: 162, endPoint y: 112, distance: 6.5
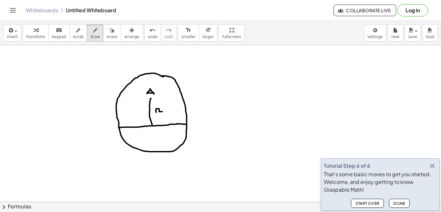
drag, startPoint x: 150, startPoint y: 97, endPoint x: 120, endPoint y: 128, distance: 43.6
drag, startPoint x: 123, startPoint y: 112, endPoint x: 124, endPoint y: 115, distance: 3.6
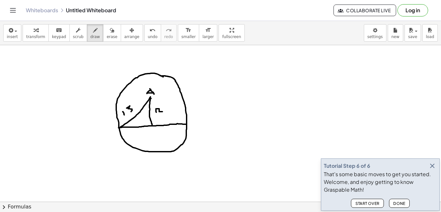
drag, startPoint x: 126, startPoint y: 108, endPoint x: 130, endPoint y: 113, distance: 6.5
drag, startPoint x: 115, startPoint y: 130, endPoint x: 114, endPoint y: 136, distance: 5.8
drag, startPoint x: 115, startPoint y: 129, endPoint x: 116, endPoint y: 133, distance: 3.9
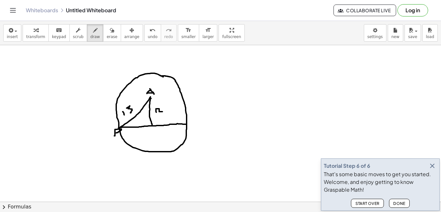
drag, startPoint x: 152, startPoint y: 129, endPoint x: 155, endPoint y: 132, distance: 4.1
drag, startPoint x: 156, startPoint y: 129, endPoint x: 147, endPoint y: 135, distance: 10.0
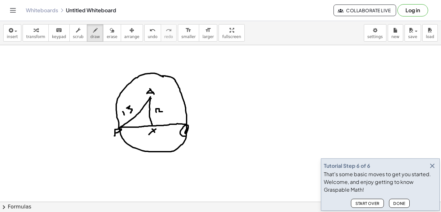
drag, startPoint x: 187, startPoint y: 128, endPoint x: 185, endPoint y: 136, distance: 8.3
drag, startPoint x: 184, startPoint y: 130, endPoint x: 193, endPoint y: 135, distance: 10.8
drag, startPoint x: 220, startPoint y: 98, endPoint x: 220, endPoint y: 110, distance: 11.9
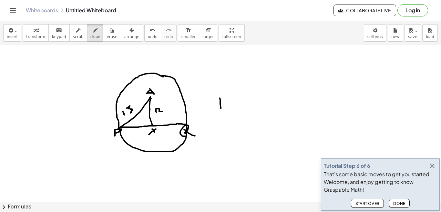
drag, startPoint x: 230, startPoint y: 100, endPoint x: 226, endPoint y: 100, distance: 4.2
drag, startPoint x: 236, startPoint y: 105, endPoint x: 219, endPoint y: 88, distance: 23.5
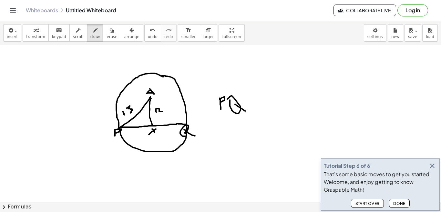
drag, startPoint x: 213, startPoint y: 82, endPoint x: 239, endPoint y: 85, distance: 25.9
drag, startPoint x: 248, startPoint y: 101, endPoint x: 259, endPoint y: 101, distance: 10.6
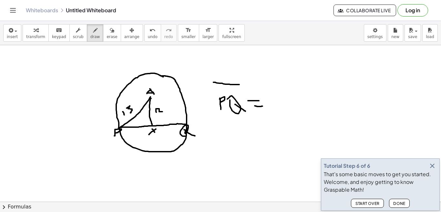
drag, startPoint x: 256, startPoint y: 106, endPoint x: 262, endPoint y: 106, distance: 6.8
drag, startPoint x: 265, startPoint y: 95, endPoint x: 263, endPoint y: 104, distance: 9.2
drag, startPoint x: 262, startPoint y: 94, endPoint x: 263, endPoint y: 99, distance: 5.4
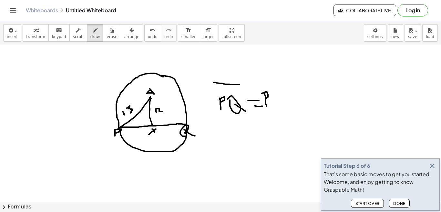
drag, startPoint x: 268, startPoint y: 96, endPoint x: 272, endPoint y: 104, distance: 8.8
drag, startPoint x: 277, startPoint y: 97, endPoint x: 282, endPoint y: 109, distance: 13.1
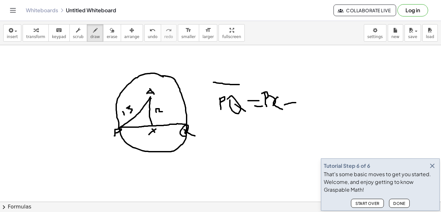
drag, startPoint x: 284, startPoint y: 105, endPoint x: 298, endPoint y: 103, distance: 14.1
drag, startPoint x: 288, startPoint y: 95, endPoint x: 289, endPoint y: 107, distance: 12.0
drag, startPoint x: 310, startPoint y: 97, endPoint x: 307, endPoint y: 106, distance: 10.2
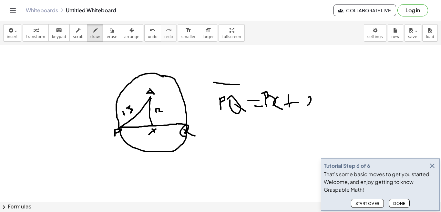
drag, startPoint x: 311, startPoint y: 101, endPoint x: 318, endPoint y: 107, distance: 9.6
drag
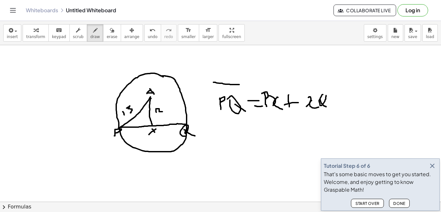
drag, startPoint x: 85, startPoint y: 163, endPoint x: 99, endPoint y: 180, distance: 22.3
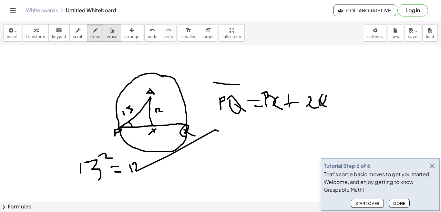
click at [106, 38] on span "erase" at bounding box center [111, 37] width 11 height 5
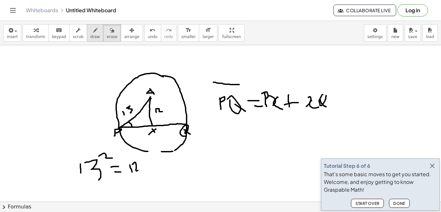
click at [93, 33] on icon "button" at bounding box center [95, 30] width 5 height 8
drag, startPoint x: 137, startPoint y: 162, endPoint x: 143, endPoint y: 162, distance: 6.1
drag, startPoint x: 147, startPoint y: 167, endPoint x: 153, endPoint y: 167, distance: 6.1
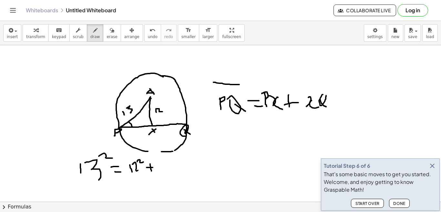
drag, startPoint x: 150, startPoint y: 164, endPoint x: 151, endPoint y: 172, distance: 7.9
drag, startPoint x: 160, startPoint y: 162, endPoint x: 161, endPoint y: 175, distance: 13.6
drag, startPoint x: 166, startPoint y: 164, endPoint x: 169, endPoint y: 175, distance: 11.7
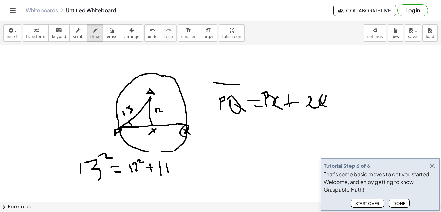
drag, startPoint x: 167, startPoint y: 161, endPoint x: 170, endPoint y: 166, distance: 5.5
drag, startPoint x: 170, startPoint y: 165, endPoint x: 166, endPoint y: 168, distance: 4.8
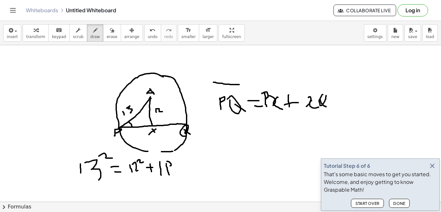
drag, startPoint x: 171, startPoint y: 167, endPoint x: 177, endPoint y: 174, distance: 9.2
drag, startPoint x: 183, startPoint y: 167, endPoint x: 189, endPoint y: 167, distance: 6.5
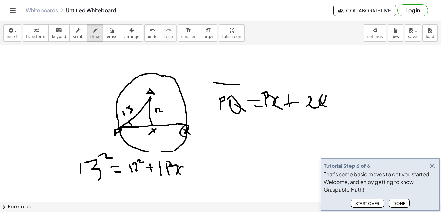
drag, startPoint x: 188, startPoint y: 158, endPoint x: 190, endPoint y: 183, distance: 24.6
drag, startPoint x: 194, startPoint y: 157, endPoint x: 203, endPoint y: 160, distance: 9.2
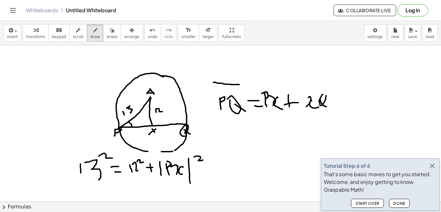
click at [433, 164] on icon "button" at bounding box center [432, 166] width 8 height 8
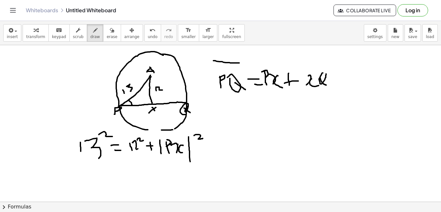
scroll to position [26, 0]
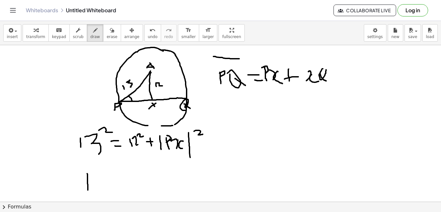
drag, startPoint x: 87, startPoint y: 174, endPoint x: 88, endPoint y: 190, distance: 16.5
click at [88, 190] on div at bounding box center [220, 196] width 441 height 355
drag, startPoint x: 94, startPoint y: 178, endPoint x: 95, endPoint y: 189, distance: 10.8
click at [95, 189] on div at bounding box center [220, 196] width 441 height 355
drag, startPoint x: 95, startPoint y: 179, endPoint x: 99, endPoint y: 180, distance: 4.6
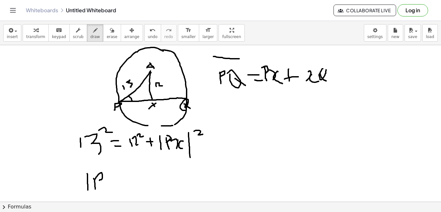
click at [99, 180] on div at bounding box center [220, 196] width 441 height 355
drag, startPoint x: 105, startPoint y: 183, endPoint x: 107, endPoint y: 187, distance: 5.1
click at [107, 187] on div at bounding box center [220, 196] width 441 height 355
drag, startPoint x: 114, startPoint y: 180, endPoint x: 124, endPoint y: 180, distance: 9.4
click at [120, 187] on div at bounding box center [220, 196] width 441 height 355
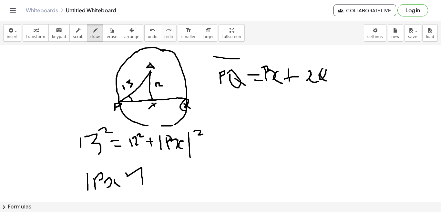
drag, startPoint x: 126, startPoint y: 173, endPoint x: 143, endPoint y: 184, distance: 20.2
click at [143, 184] on div at bounding box center [220, 196] width 441 height 355
click at [106, 35] on span "erase" at bounding box center [111, 37] width 11 height 5
click at [147, 183] on div at bounding box center [220, 196] width 441 height 355
click at [141, 177] on div at bounding box center [220, 196] width 441 height 355
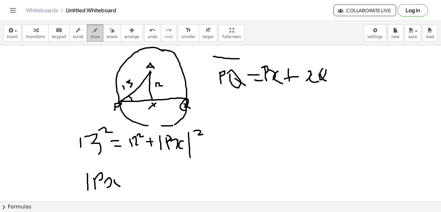
click at [90, 35] on span "draw" at bounding box center [95, 37] width 10 height 5
drag, startPoint x: 123, startPoint y: 174, endPoint x: 123, endPoint y: 193, distance: 19.4
click at [124, 192] on div at bounding box center [220, 196] width 441 height 355
drag, startPoint x: 125, startPoint y: 170, endPoint x: 133, endPoint y: 174, distance: 8.8
click at [133, 174] on div at bounding box center [220, 196] width 441 height 355
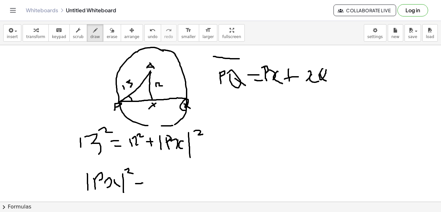
drag, startPoint x: 136, startPoint y: 184, endPoint x: 144, endPoint y: 183, distance: 8.4
click at [144, 183] on div at bounding box center [220, 196] width 441 height 355
click at [144, 189] on div at bounding box center [220, 196] width 441 height 355
drag, startPoint x: 156, startPoint y: 177, endPoint x: 157, endPoint y: 190, distance: 13.7
click at [158, 190] on div at bounding box center [220, 196] width 441 height 355
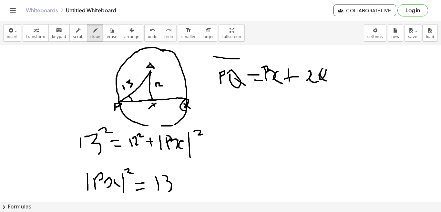
drag, startPoint x: 162, startPoint y: 176, endPoint x: 169, endPoint y: 191, distance: 17.1
click at [169, 191] on div at bounding box center [220, 196] width 441 height 355
drag, startPoint x: 165, startPoint y: 171, endPoint x: 172, endPoint y: 175, distance: 7.9
click at [172, 175] on div at bounding box center [220, 196] width 441 height 355
drag, startPoint x: 176, startPoint y: 183, endPoint x: 185, endPoint y: 181, distance: 9.2
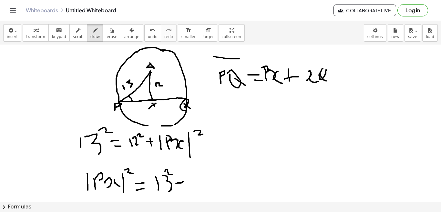
click at [185, 181] on div at bounding box center [220, 196] width 441 height 355
drag, startPoint x: 197, startPoint y: 175, endPoint x: 197, endPoint y: 187, distance: 12.3
click at [197, 187] on div at bounding box center [220, 196] width 441 height 355
drag, startPoint x: 201, startPoint y: 177, endPoint x: 214, endPoint y: 182, distance: 14.4
click at [214, 182] on div at bounding box center [220, 196] width 441 height 355
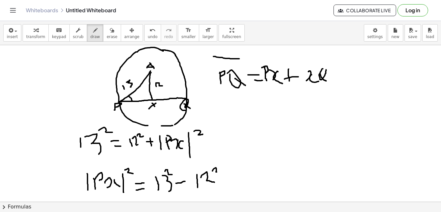
drag, startPoint x: 212, startPoint y: 171, endPoint x: 219, endPoint y: 171, distance: 6.8
click at [219, 171] on div at bounding box center [220, 196] width 441 height 355
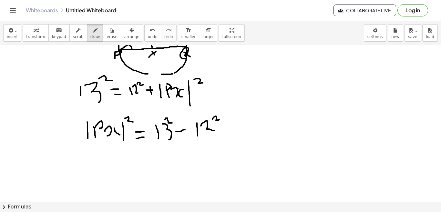
scroll to position [90, 0]
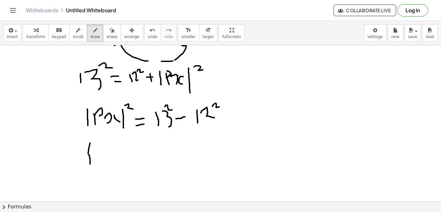
drag, startPoint x: 90, startPoint y: 143, endPoint x: 90, endPoint y: 164, distance: 21.3
click at [90, 164] on div at bounding box center [220, 132] width 441 height 355
drag, startPoint x: 97, startPoint y: 145, endPoint x: 97, endPoint y: 155, distance: 9.7
click at [96, 160] on div at bounding box center [220, 132] width 441 height 355
drag, startPoint x: 99, startPoint y: 145, endPoint x: 99, endPoint y: 155, distance: 9.4
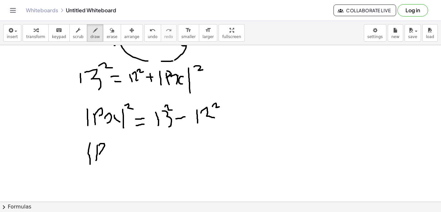
click at [99, 155] on div at bounding box center [220, 132] width 441 height 355
drag, startPoint x: 104, startPoint y: 151, endPoint x: 107, endPoint y: 158, distance: 7.7
click at [107, 158] on div at bounding box center [220, 132] width 441 height 355
drag, startPoint x: 122, startPoint y: 150, endPoint x: 123, endPoint y: 158, distance: 8.7
click at [123, 158] on div at bounding box center [220, 132] width 441 height 355
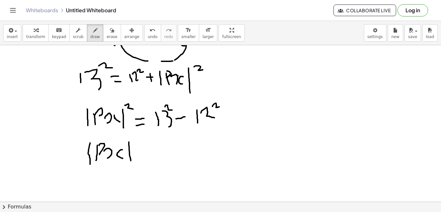
drag, startPoint x: 129, startPoint y: 142, endPoint x: 131, endPoint y: 163, distance: 20.7
click at [131, 163] on div at bounding box center [220, 132] width 441 height 355
drag, startPoint x: 134, startPoint y: 139, endPoint x: 143, endPoint y: 145, distance: 10.5
click at [143, 145] on div at bounding box center [220, 132] width 441 height 355
drag, startPoint x: 145, startPoint y: 151, endPoint x: 153, endPoint y: 151, distance: 8.1
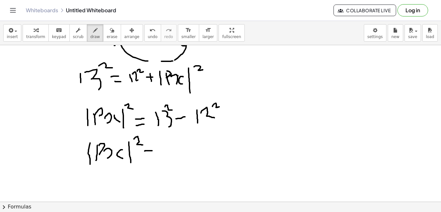
click at [153, 151] on div at bounding box center [220, 132] width 441 height 355
drag, startPoint x: 147, startPoint y: 156, endPoint x: 155, endPoint y: 154, distance: 8.6
click at [156, 155] on div at bounding box center [220, 132] width 441 height 355
drag, startPoint x: 166, startPoint y: 144, endPoint x: 168, endPoint y: 164, distance: 20.1
click at [168, 164] on div at bounding box center [220, 132] width 441 height 355
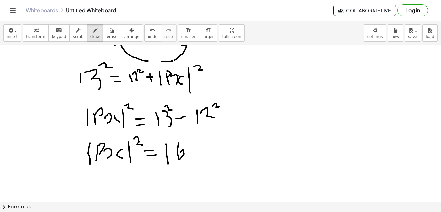
drag, startPoint x: 178, startPoint y: 143, endPoint x: 186, endPoint y: 150, distance: 10.0
click at [180, 155] on div at bounding box center [220, 132] width 441 height 355
drag, startPoint x: 192, startPoint y: 142, endPoint x: 196, endPoint y: 164, distance: 22.4
click at [197, 166] on div at bounding box center [220, 132] width 441 height 355
drag, startPoint x: 201, startPoint y: 151, endPoint x: 214, endPoint y: 147, distance: 13.5
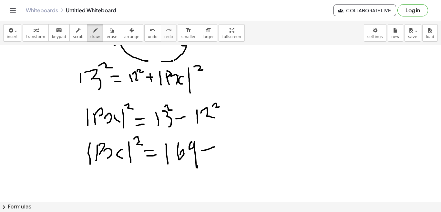
click at [214, 147] on div at bounding box center [220, 132] width 441 height 355
drag, startPoint x: 219, startPoint y: 139, endPoint x: 223, endPoint y: 148, distance: 10.1
click at [223, 148] on div at bounding box center [220, 132] width 441 height 355
drag, startPoint x: 224, startPoint y: 138, endPoint x: 230, endPoint y: 142, distance: 8.1
click at [230, 142] on div at bounding box center [220, 132] width 441 height 355
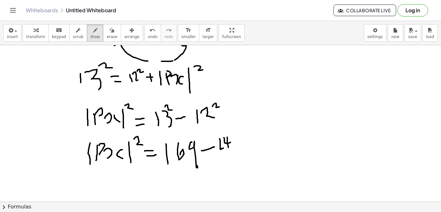
drag, startPoint x: 227, startPoint y: 137, endPoint x: 228, endPoint y: 147, distance: 10.4
click at [228, 147] on div at bounding box center [220, 132] width 441 height 355
drag, startPoint x: 233, startPoint y: 137, endPoint x: 241, endPoint y: 142, distance: 9.8
click at [241, 142] on div at bounding box center [220, 132] width 441 height 355
drag, startPoint x: 239, startPoint y: 137, endPoint x: 239, endPoint y: 146, distance: 8.7
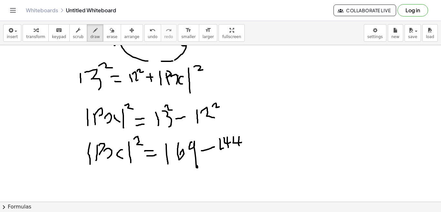
click at [239, 146] on div at bounding box center [220, 132] width 441 height 355
drag, startPoint x: 96, startPoint y: 176, endPoint x: 96, endPoint y: 195, distance: 19.4
click at [96, 195] on div at bounding box center [220, 132] width 441 height 355
drag, startPoint x: 104, startPoint y: 177, endPoint x: 105, endPoint y: 188, distance: 11.0
click at [105, 188] on div at bounding box center [220, 132] width 441 height 355
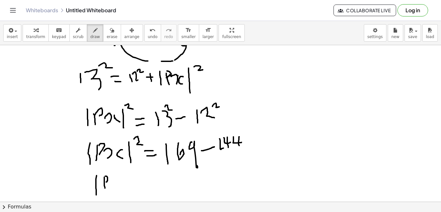
click at [106, 182] on div at bounding box center [220, 132] width 441 height 355
click at [115, 187] on div at bounding box center [220, 132] width 441 height 355
click at [125, 187] on div at bounding box center [220, 132] width 441 height 355
click at [136, 197] on div at bounding box center [220, 132] width 441 height 355
click at [147, 175] on div at bounding box center [220, 132] width 441 height 355
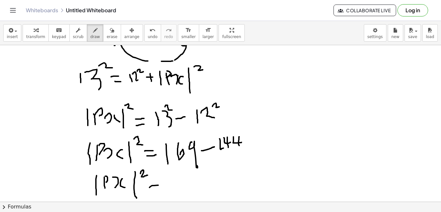
click at [158, 185] on div at bounding box center [220, 132] width 441 height 355
click at [160, 187] on div at bounding box center [220, 132] width 441 height 355
click at [182, 188] on div at bounding box center [220, 132] width 441 height 355
click at [188, 189] on div at bounding box center [220, 132] width 441 height 355
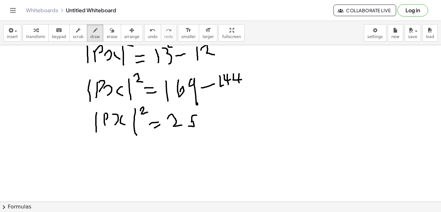
scroll to position [155, 0]
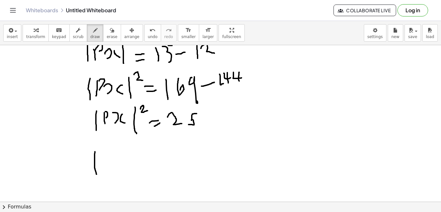
drag, startPoint x: 95, startPoint y: 152, endPoint x: 96, endPoint y: 177, distance: 25.5
click at [96, 177] on div at bounding box center [220, 67] width 441 height 355
drag, startPoint x: 102, startPoint y: 156, endPoint x: 105, endPoint y: 173, distance: 17.1
click at [105, 173] on div at bounding box center [220, 67] width 441 height 355
drag, startPoint x: 105, startPoint y: 157, endPoint x: 106, endPoint y: 161, distance: 5.0
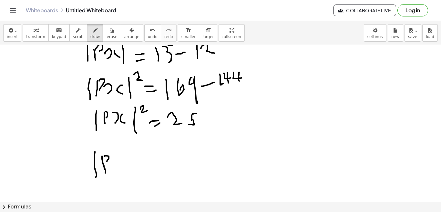
click at [106, 161] on div at bounding box center [220, 67] width 441 height 355
drag, startPoint x: 110, startPoint y: 160, endPoint x: 114, endPoint y: 172, distance: 12.1
click at [114, 172] on div at bounding box center [220, 67] width 441 height 355
drag, startPoint x: 120, startPoint y: 161, endPoint x: 125, endPoint y: 172, distance: 12.3
click at [125, 172] on div at bounding box center [220, 67] width 441 height 355
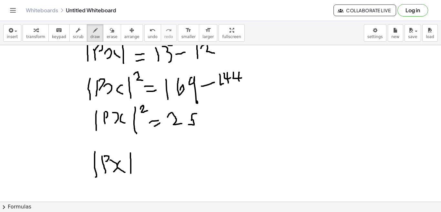
drag, startPoint x: 130, startPoint y: 153, endPoint x: 131, endPoint y: 177, distance: 23.9
click at [131, 177] on div at bounding box center [220, 67] width 441 height 355
drag, startPoint x: 133, startPoint y: 153, endPoint x: 148, endPoint y: 158, distance: 15.9
click at [144, 160] on div at bounding box center [220, 67] width 441 height 355
drag, startPoint x: 144, startPoint y: 152, endPoint x: 153, endPoint y: 157, distance: 10.4
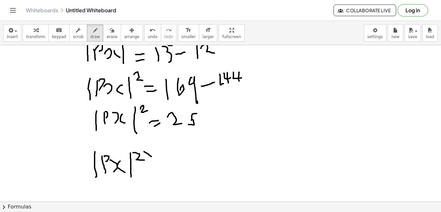
click at [152, 157] on div at bounding box center [220, 67] width 441 height 355
drag, startPoint x: 151, startPoint y: 151, endPoint x: 148, endPoint y: 158, distance: 8.4
click at [148, 158] on div at bounding box center [220, 67] width 441 height 355
drag, startPoint x: 156, startPoint y: 147, endPoint x: 157, endPoint y: 153, distance: 5.9
click at [157, 152] on div at bounding box center [220, 67] width 441 height 355
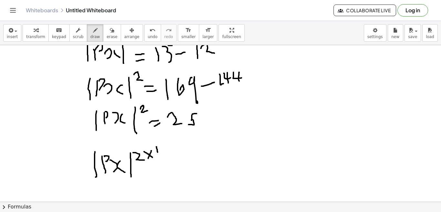
drag, startPoint x: 162, startPoint y: 149, endPoint x: 158, endPoint y: 160, distance: 11.9
click at [158, 160] on div at bounding box center [220, 67] width 441 height 355
drag, startPoint x: 160, startPoint y: 158, endPoint x: 166, endPoint y: 161, distance: 6.4
click at [166, 161] on div at bounding box center [220, 67] width 441 height 355
drag, startPoint x: 167, startPoint y: 164, endPoint x: 185, endPoint y: 165, distance: 17.5
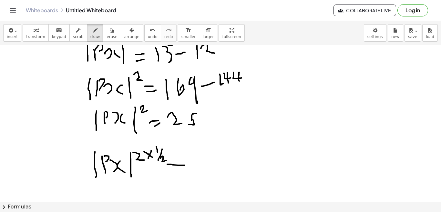
click at [185, 165] on div at bounding box center [220, 67] width 441 height 355
drag, startPoint x: 173, startPoint y: 170, endPoint x: 182, endPoint y: 169, distance: 9.4
click at [182, 169] on div at bounding box center [220, 67] width 441 height 355
drag, startPoint x: 192, startPoint y: 154, endPoint x: 201, endPoint y: 171, distance: 19.1
click at [200, 171] on div at bounding box center [220, 67] width 441 height 355
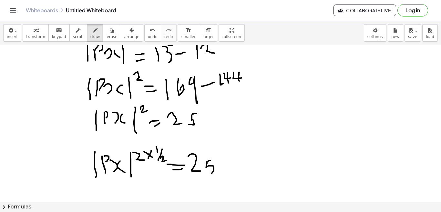
drag, startPoint x: 210, startPoint y: 160, endPoint x: 207, endPoint y: 174, distance: 14.0
click at [207, 174] on div at bounding box center [220, 67] width 441 height 355
drag, startPoint x: 217, startPoint y: 152, endPoint x: 218, endPoint y: 155, distance: 3.4
click at [218, 155] on div at bounding box center [220, 67] width 441 height 355
drag, startPoint x: 223, startPoint y: 153, endPoint x: 218, endPoint y: 161, distance: 9.5
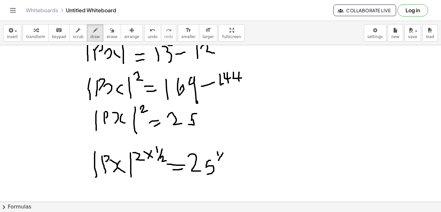
click at [218, 161] on div at bounding box center [220, 67] width 441 height 355
drag, startPoint x: 221, startPoint y: 159, endPoint x: 225, endPoint y: 161, distance: 4.9
click at [225, 161] on div at bounding box center [220, 67] width 441 height 355
drag, startPoint x: 135, startPoint y: 148, endPoint x: 160, endPoint y: 161, distance: 28.3
click at [160, 161] on div at bounding box center [220, 67] width 441 height 355
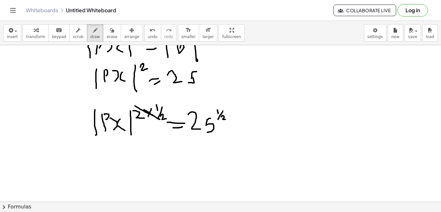
scroll to position [198, 0]
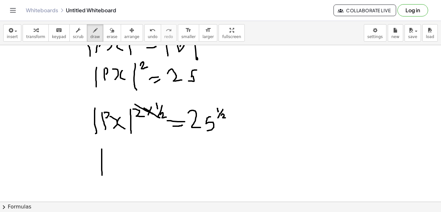
drag, startPoint x: 102, startPoint y: 149, endPoint x: 102, endPoint y: 176, distance: 26.5
click at [102, 176] on div at bounding box center [220, 82] width 441 height 470
drag, startPoint x: 114, startPoint y: 152, endPoint x: 114, endPoint y: 171, distance: 19.0
click at [114, 171] on div at bounding box center [220, 82] width 441 height 470
drag, startPoint x: 116, startPoint y: 150, endPoint x: 116, endPoint y: 161, distance: 11.0
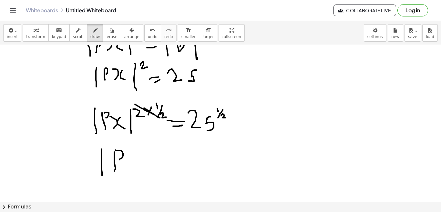
click at [116, 161] on div at bounding box center [220, 82] width 441 height 470
drag, startPoint x: 128, startPoint y: 156, endPoint x: 129, endPoint y: 168, distance: 12.7
click at [129, 168] on div at bounding box center [220, 82] width 441 height 470
drag, startPoint x: 136, startPoint y: 157, endPoint x: 144, endPoint y: 160, distance: 9.2
click at [141, 167] on div at bounding box center [220, 82] width 441 height 470
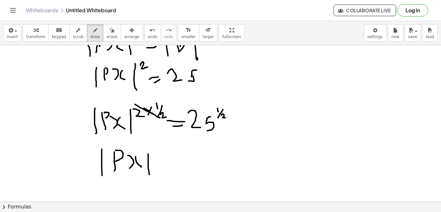
drag, startPoint x: 148, startPoint y: 154, endPoint x: 149, endPoint y: 169, distance: 15.2
click at [149, 176] on div at bounding box center [220, 82] width 441 height 470
drag, startPoint x: 157, startPoint y: 161, endPoint x: 168, endPoint y: 161, distance: 10.3
click at [168, 161] on div at bounding box center [220, 82] width 441 height 470
drag, startPoint x: 161, startPoint y: 167, endPoint x: 170, endPoint y: 167, distance: 8.7
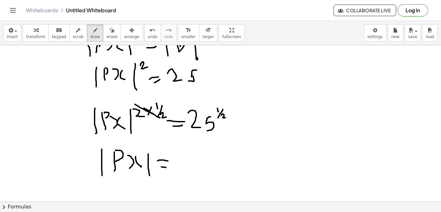
click at [170, 167] on div at bounding box center [220, 82] width 441 height 470
drag, startPoint x: 209, startPoint y: 156, endPoint x: 177, endPoint y: 166, distance: 33.4
click at [177, 166] on div at bounding box center [220, 82] width 441 height 470
drag, startPoint x: 191, startPoint y: 166, endPoint x: 200, endPoint y: 176, distance: 13.7
click at [200, 176] on div at bounding box center [220, 82] width 441 height 470
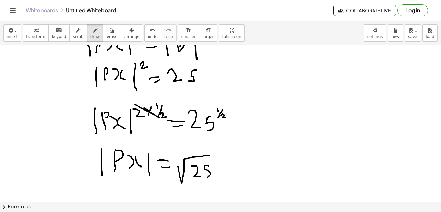
click at [207, 178] on div at bounding box center [220, 82] width 441 height 470
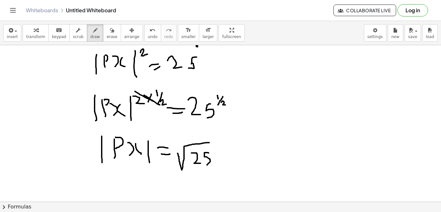
scroll to position [224, 0]
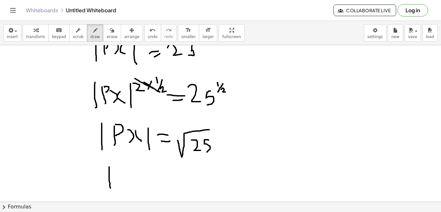
click at [110, 188] on div at bounding box center [220, 56] width 441 height 470
click at [118, 184] on div at bounding box center [220, 56] width 441 height 470
click at [119, 176] on div at bounding box center [220, 56] width 441 height 470
click at [135, 184] on div at bounding box center [220, 56] width 441 height 470
click at [147, 185] on div at bounding box center [220, 56] width 441 height 470
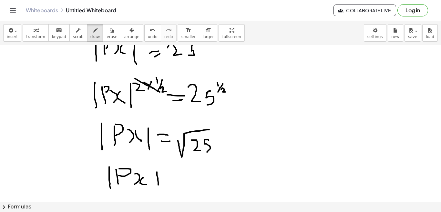
click at [158, 186] on div at bounding box center [220, 56] width 441 height 470
click at [169, 177] on div at bounding box center [220, 56] width 441 height 470
click at [172, 182] on div at bounding box center [220, 56] width 441 height 470
click at [181, 187] on div at bounding box center [220, 56] width 441 height 470
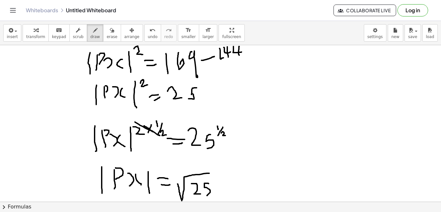
scroll to position [290, 0]
click at [111, 159] on div at bounding box center [220, 99] width 441 height 470
click at [118, 148] on div at bounding box center [220, 99] width 441 height 470
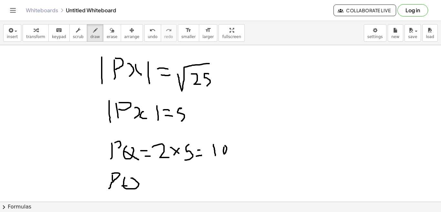
drag, startPoint x: 129, startPoint y: 184, endPoint x: 144, endPoint y: 186, distance: 14.9
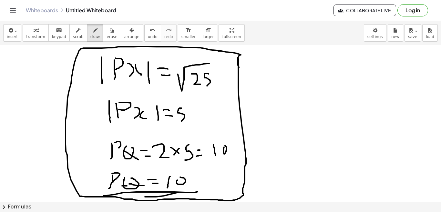
drag, startPoint x: 238, startPoint y: 59, endPoint x: 237, endPoint y: 70, distance: 11.1
click at [8, 37] on span "insert" at bounding box center [12, 37] width 11 height 5
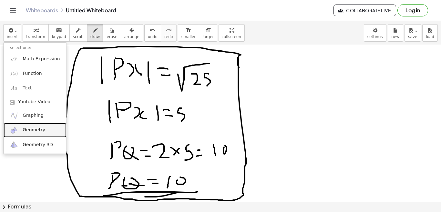
click at [38, 130] on span "Geometry" at bounding box center [34, 130] width 23 height 6
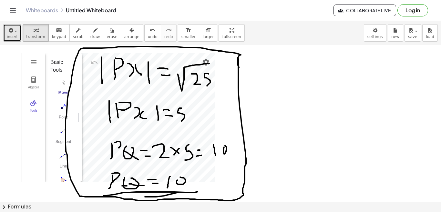
click at [6, 35] on button "insert" at bounding box center [12, 32] width 18 height 17
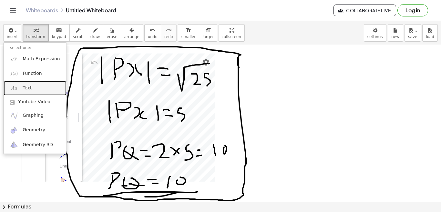
click at [24, 89] on span "Text" at bounding box center [27, 88] width 9 height 6
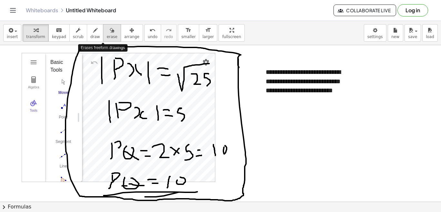
click at [106, 38] on span "erase" at bounding box center [111, 37] width 11 height 5
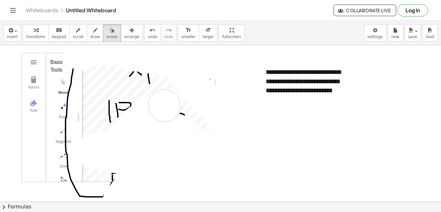
drag, startPoint x: 80, startPoint y: 54, endPoint x: 62, endPoint y: 90, distance: 40.3
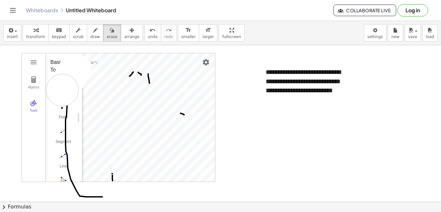
drag, startPoint x: 62, startPoint y: 90, endPoint x: 65, endPoint y: 87, distance: 3.9
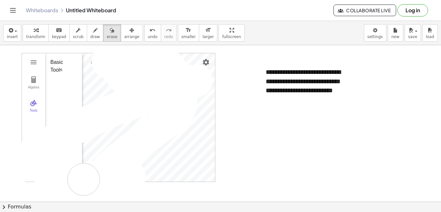
drag, startPoint x: 65, startPoint y: 87, endPoint x: 186, endPoint y: 211, distance: 173.2
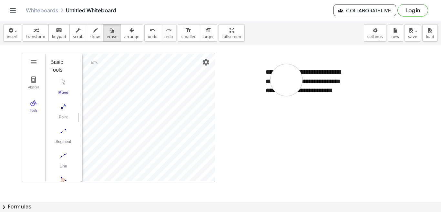
drag, startPoint x: 32, startPoint y: 35, endPoint x: 37, endPoint y: 34, distance: 5.2
click at [32, 35] on span "transform" at bounding box center [35, 37] width 19 height 5
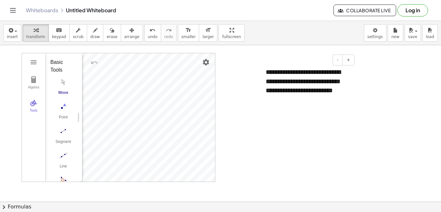
click at [274, 74] on div "**********" at bounding box center [307, 86] width 97 height 50
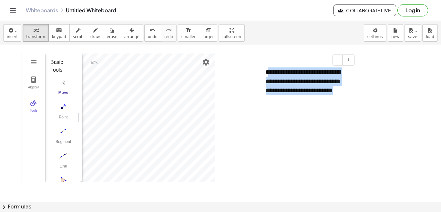
drag, startPoint x: 267, startPoint y: 71, endPoint x: 298, endPoint y: 104, distance: 44.7
click at [298, 104] on div "**********" at bounding box center [307, 86] width 97 height 50
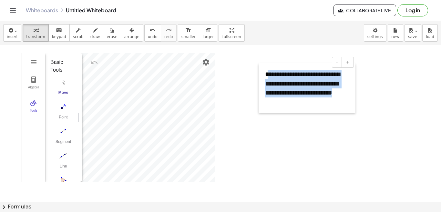
click at [263, 71] on div at bounding box center [261, 88] width 6 height 50
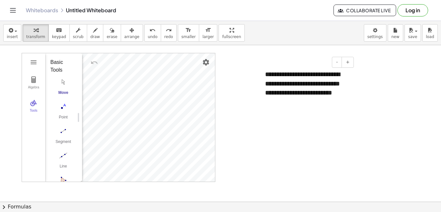
click at [280, 76] on div "**********" at bounding box center [306, 88] width 97 height 50
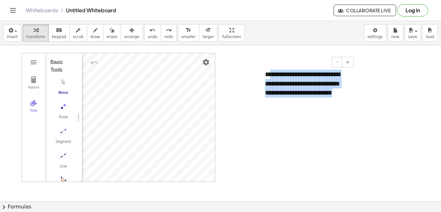
drag, startPoint x: 272, startPoint y: 77, endPoint x: 304, endPoint y: 108, distance: 44.7
click at [304, 108] on div "**********" at bounding box center [306, 88] width 97 height 50
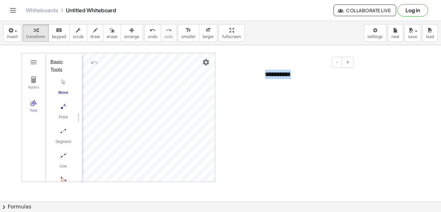
drag, startPoint x: 304, startPoint y: 78, endPoint x: 260, endPoint y: 71, distance: 44.5
click at [260, 71] on div "**********" at bounding box center [306, 78] width 97 height 31
